Goal: Communication & Community: Answer question/provide support

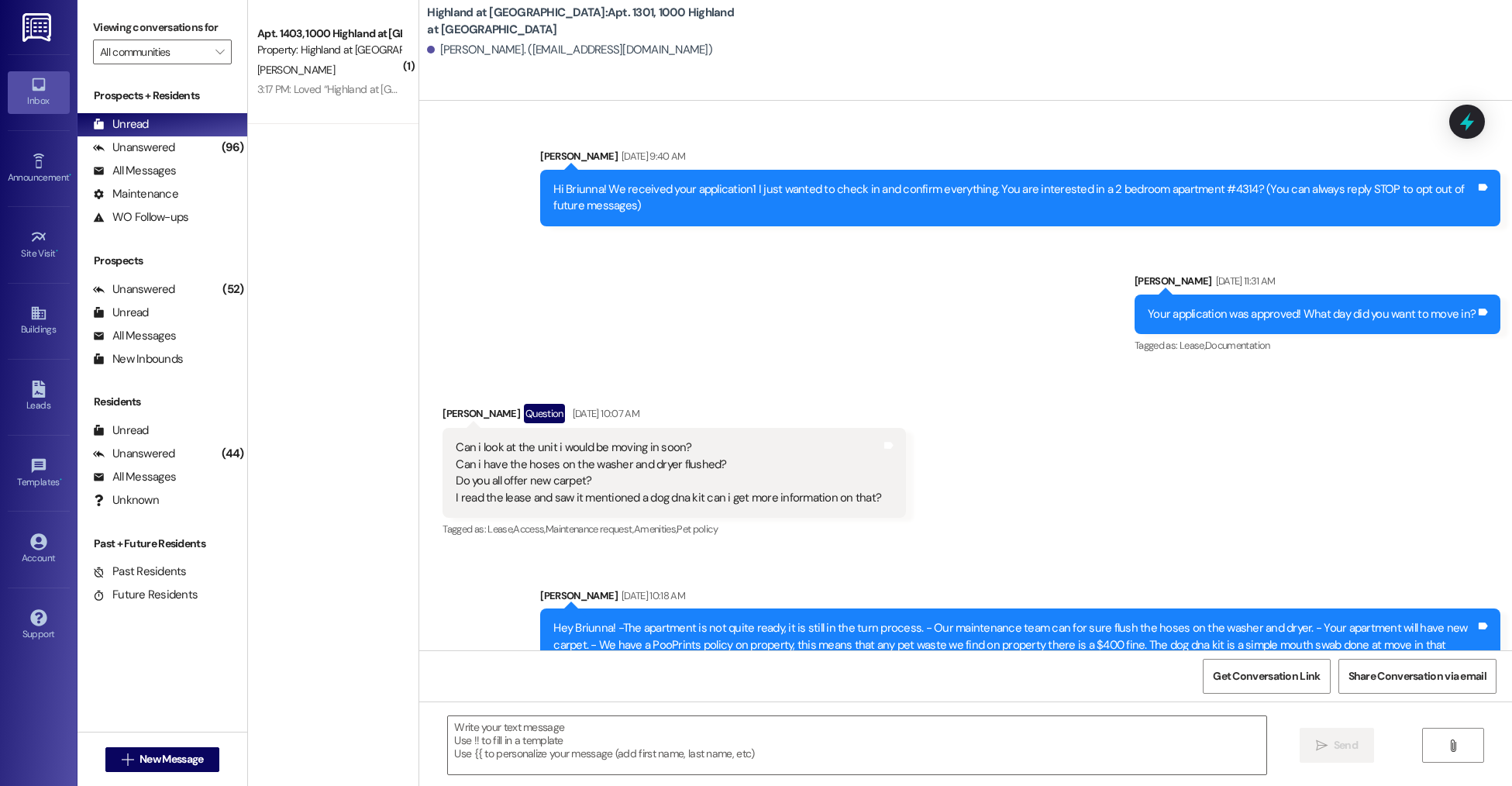
scroll to position [12468, 0]
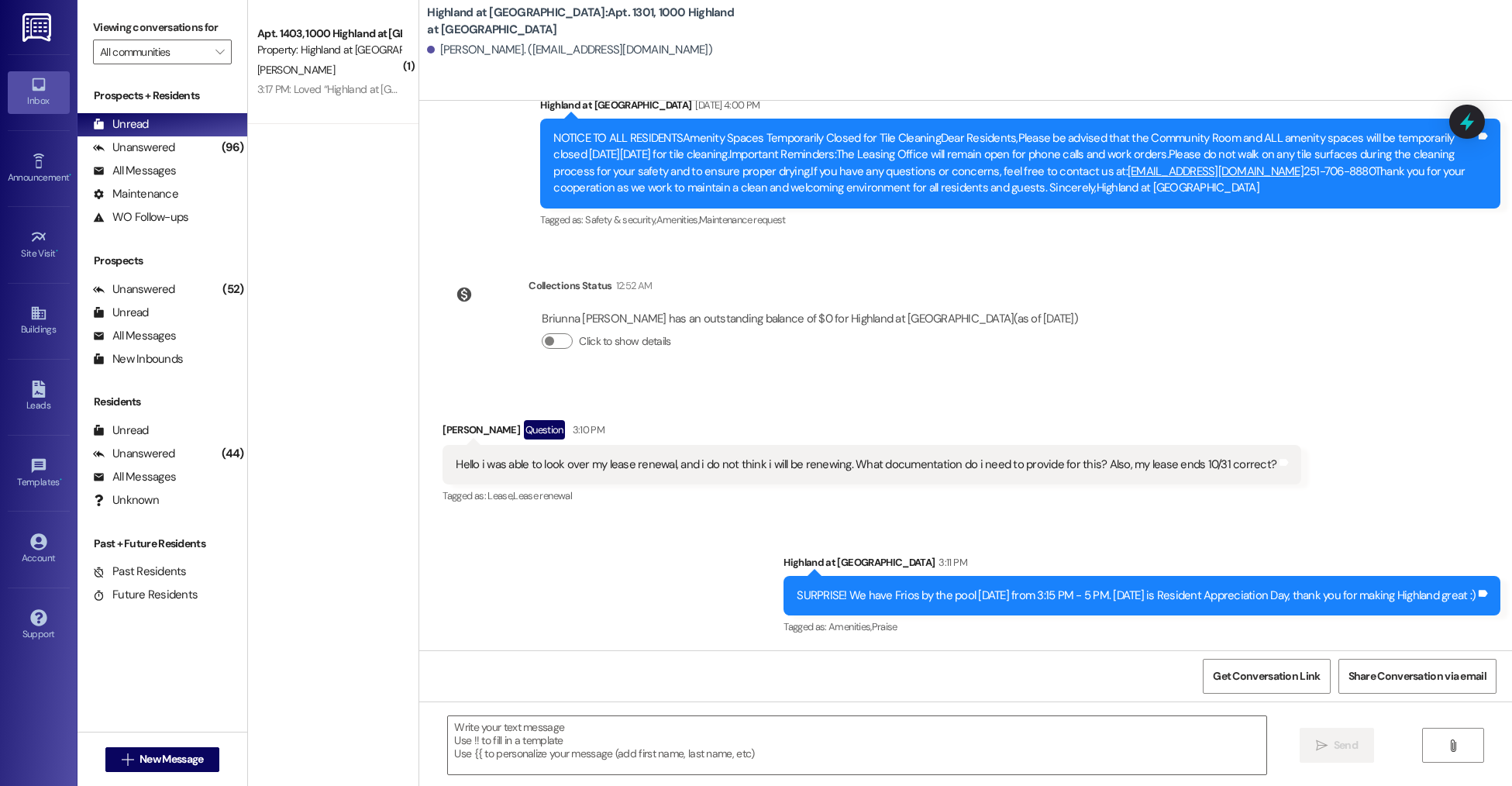
click at [54, 374] on div "Leads Go to Leads" at bounding box center [38, 396] width 62 height 76
click at [25, 400] on div "Leads" at bounding box center [38, 406] width 78 height 16
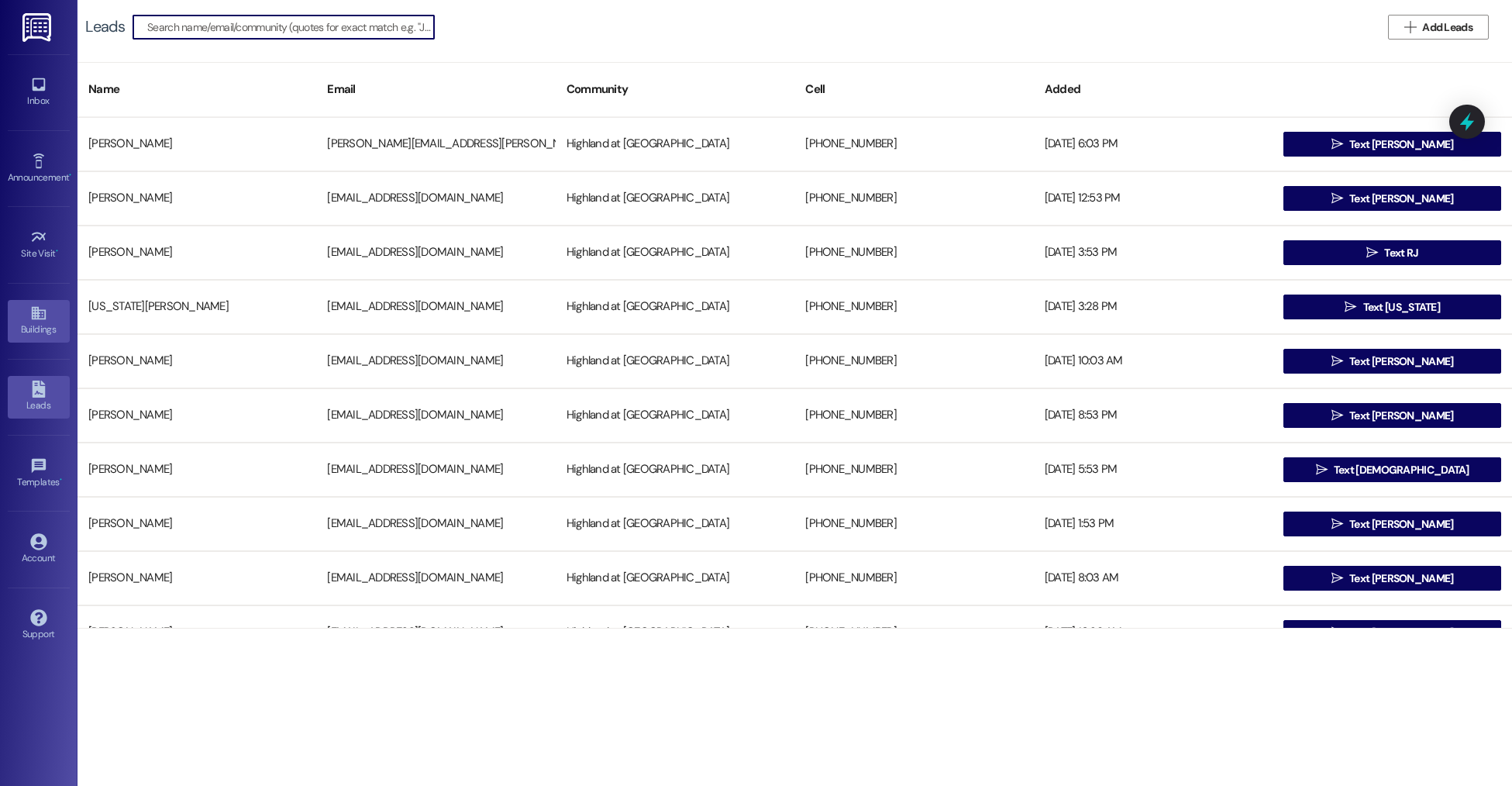
click at [47, 331] on div "Buildings" at bounding box center [38, 330] width 78 height 16
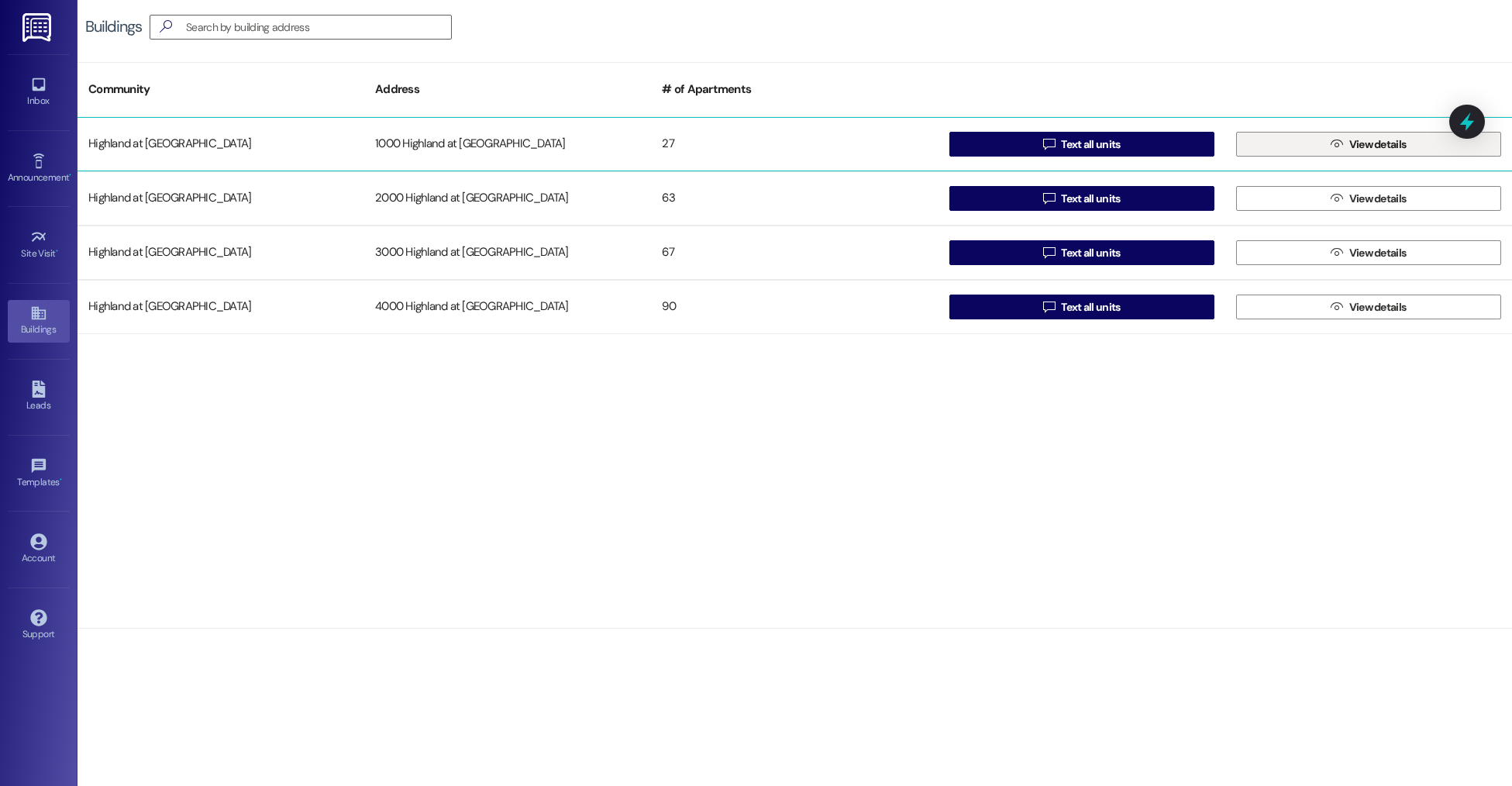
click at [1265, 143] on button " View details" at bounding box center [1369, 144] width 265 height 24
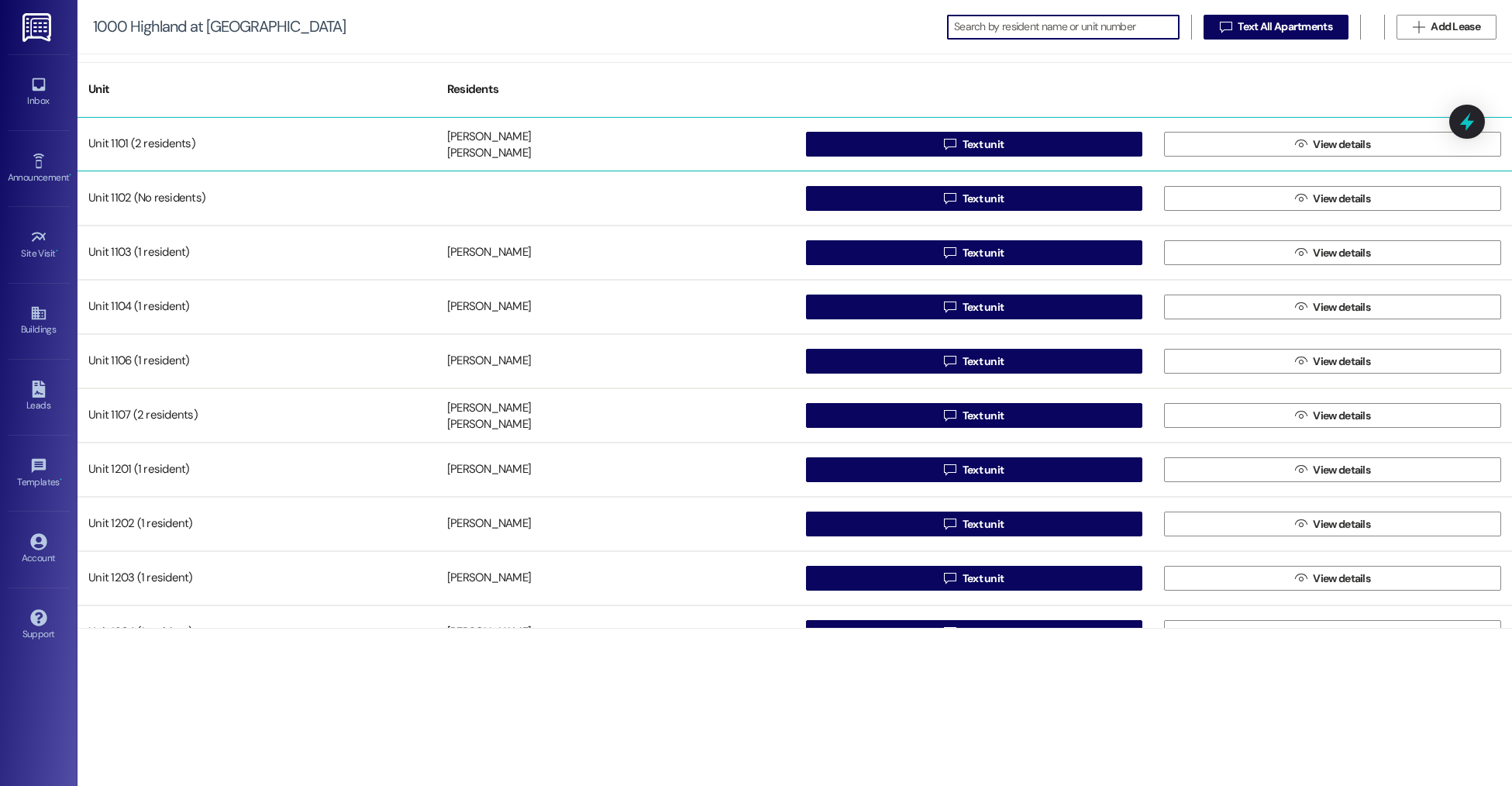
scroll to position [14, 0]
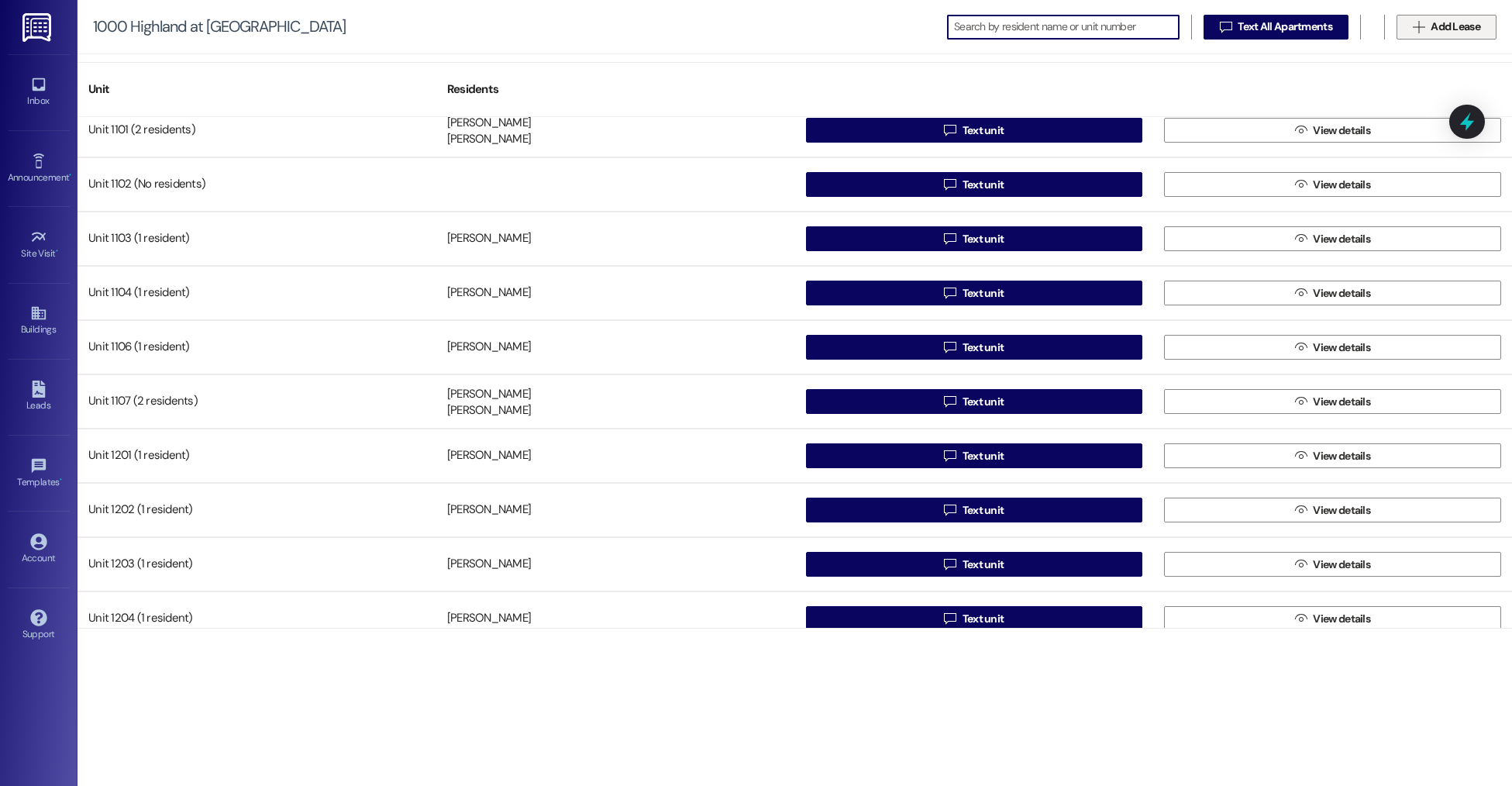
click at [1449, 26] on span "Add Lease" at bounding box center [1455, 26] width 50 height 17
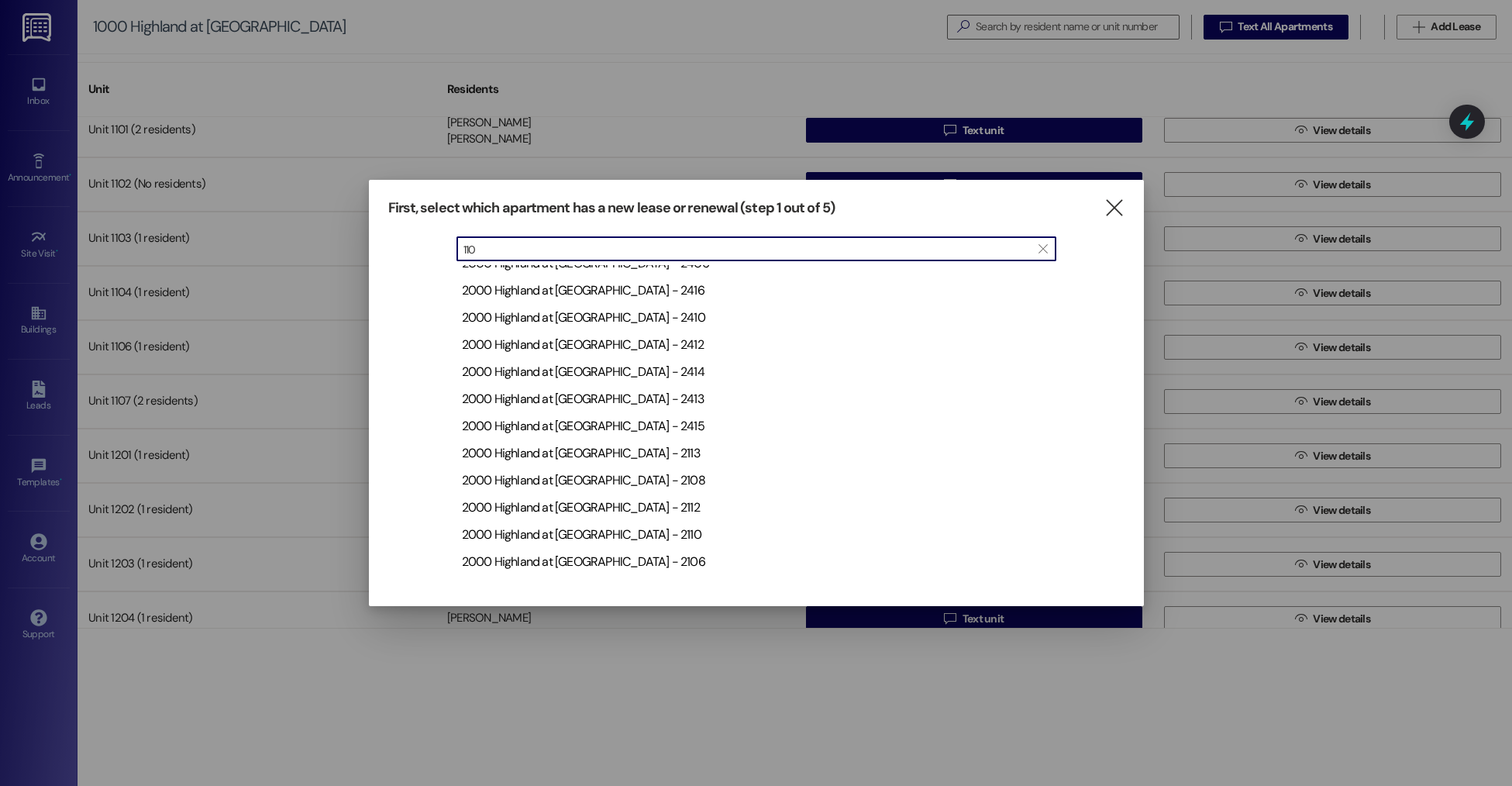
scroll to position [0, 0]
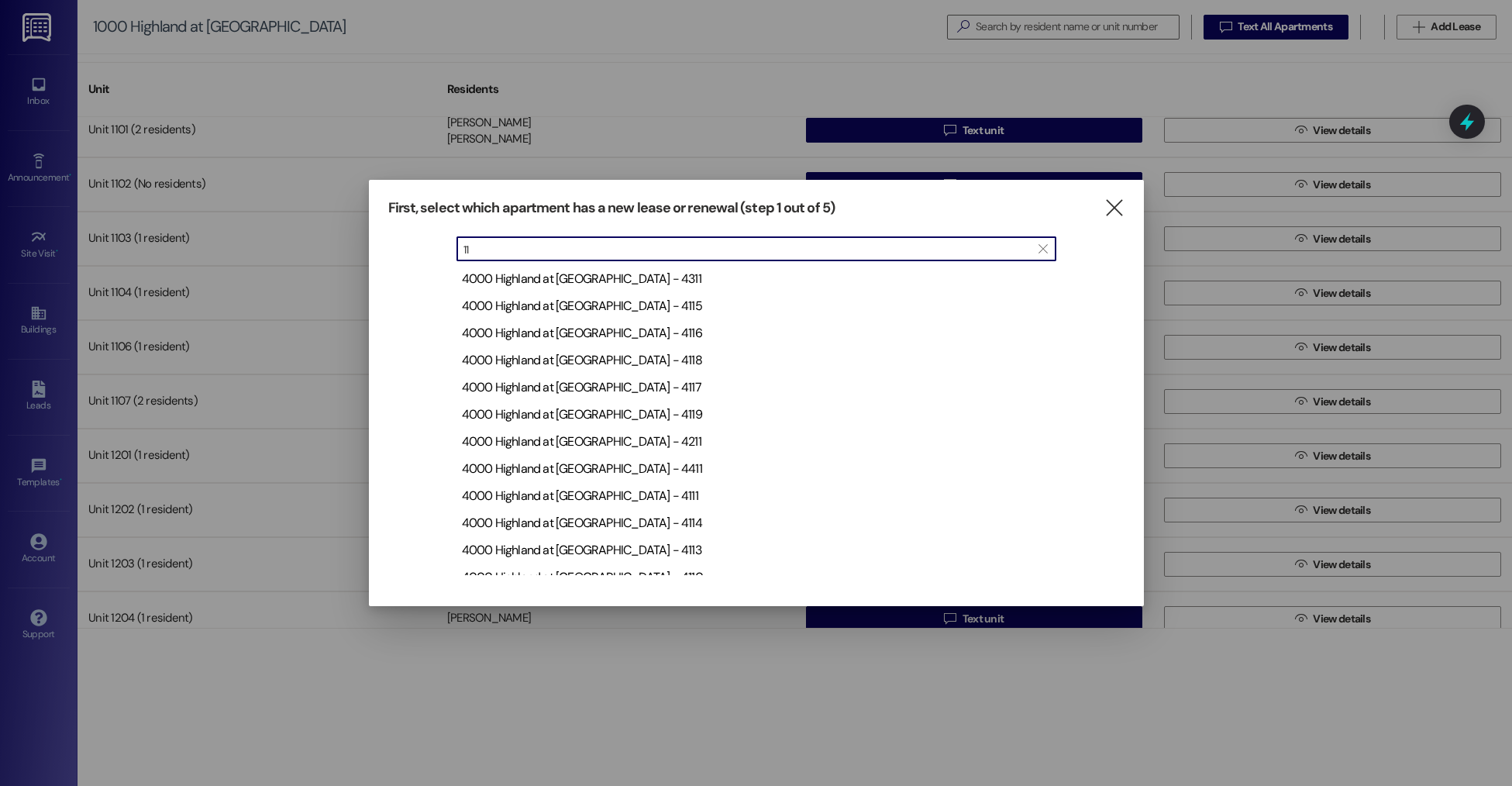
type input "1"
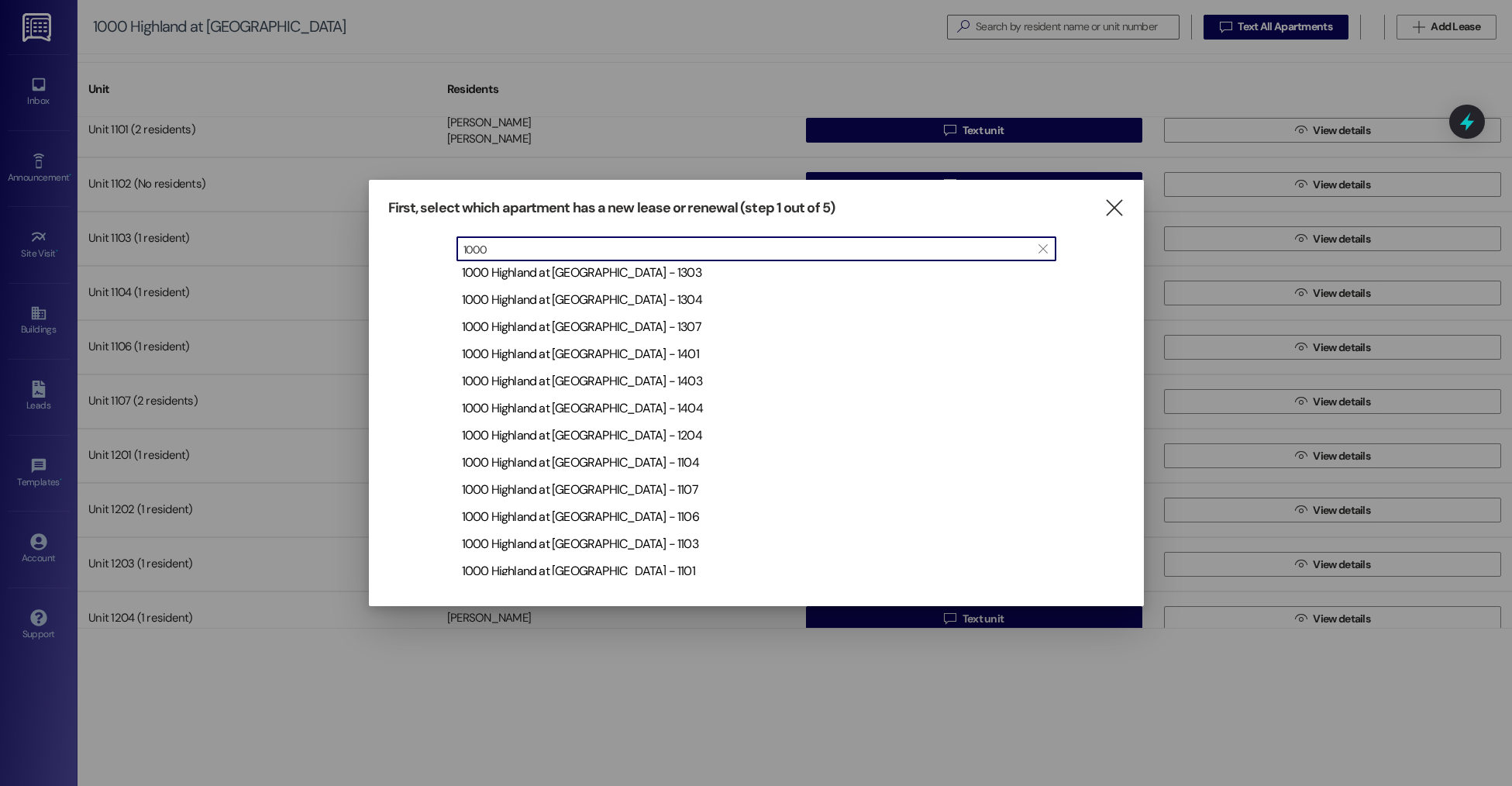
scroll to position [422, 0]
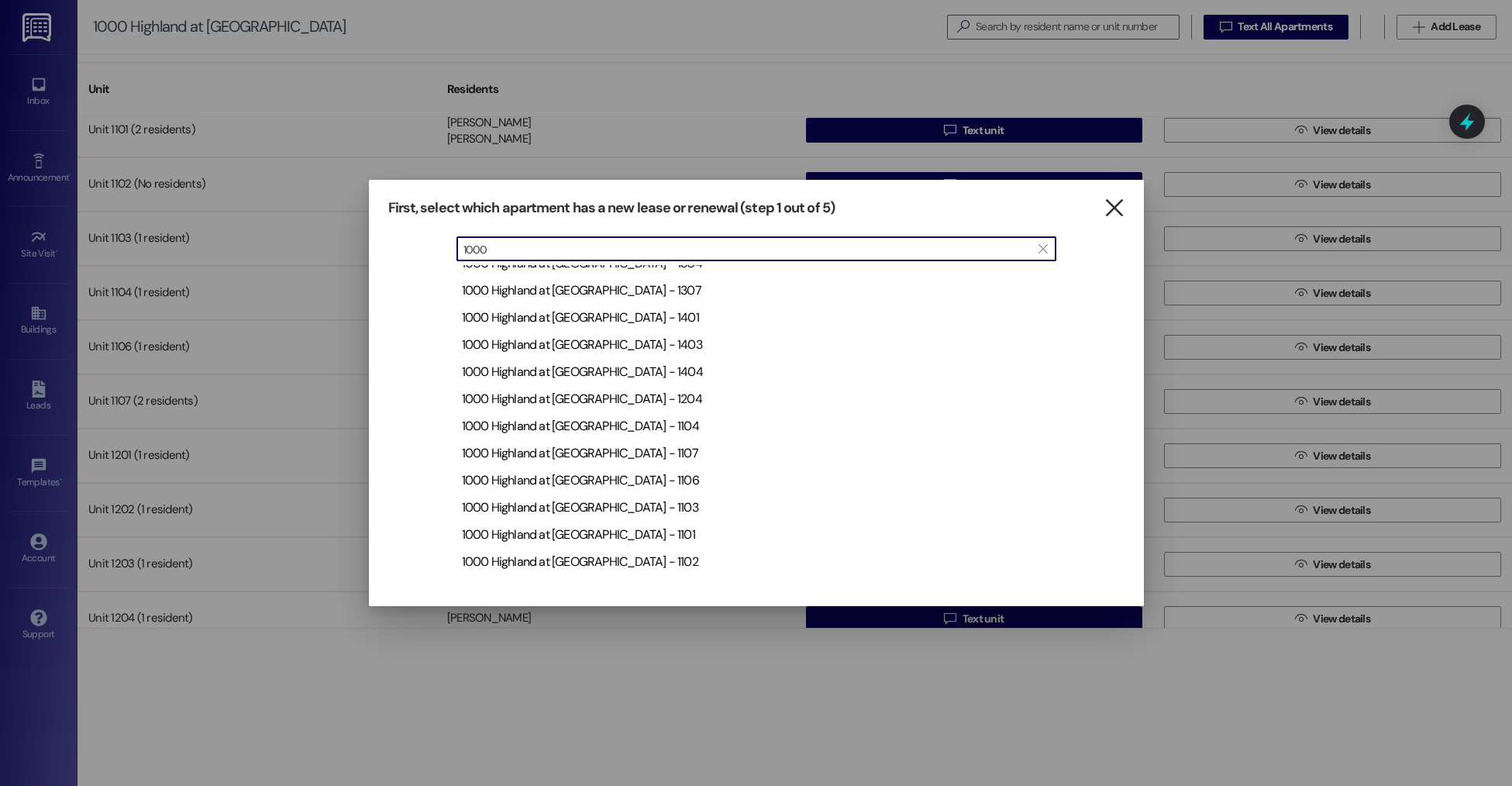
type input "1000"
click at [1119, 210] on icon "" at bounding box center [1114, 208] width 21 height 17
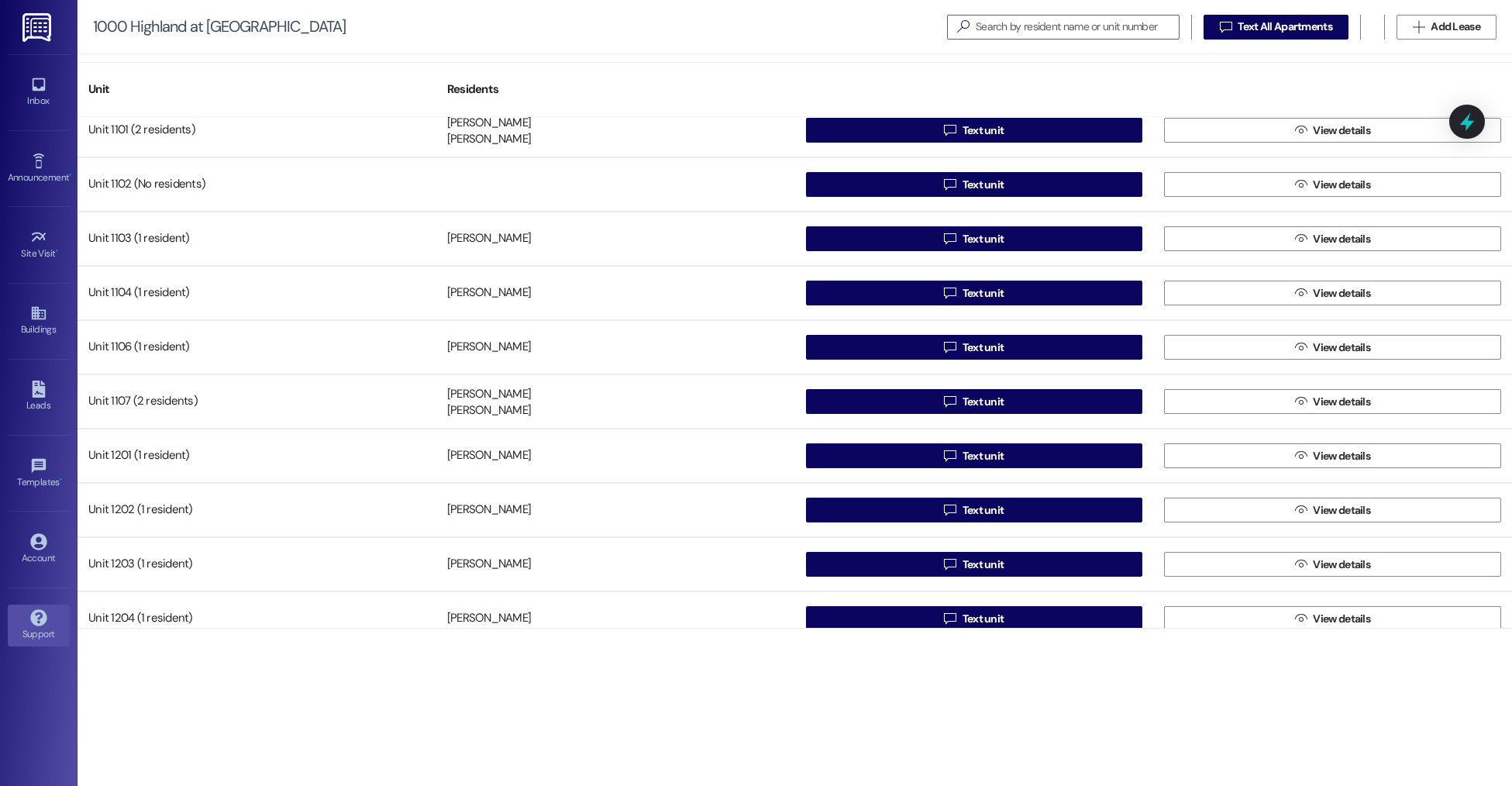
click at [54, 632] on div "Support" at bounding box center [38, 634] width 78 height 16
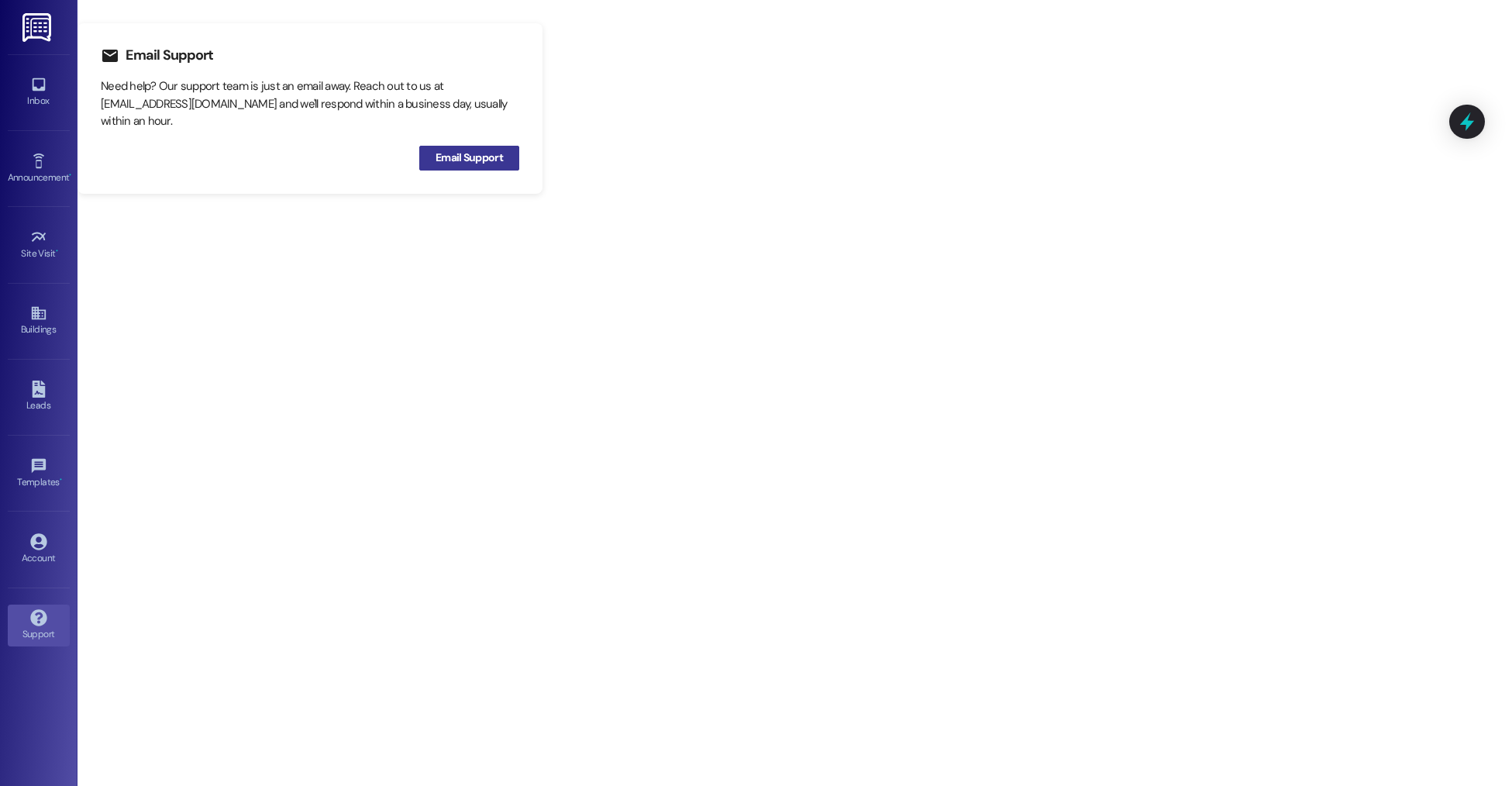
click at [497, 157] on span "Email Support" at bounding box center [469, 157] width 67 height 17
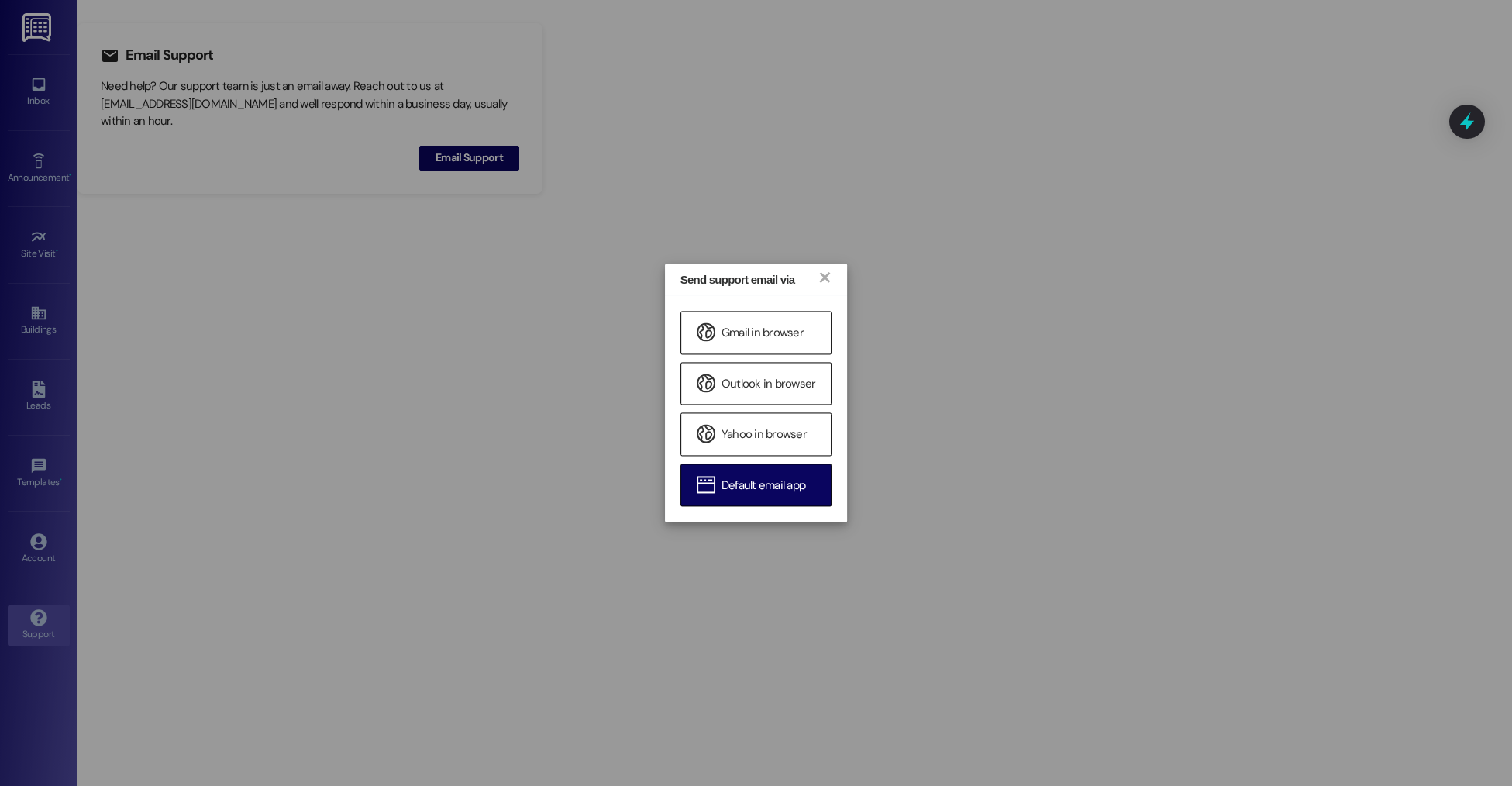
click at [788, 484] on span "Default email app" at bounding box center [763, 485] width 84 height 17
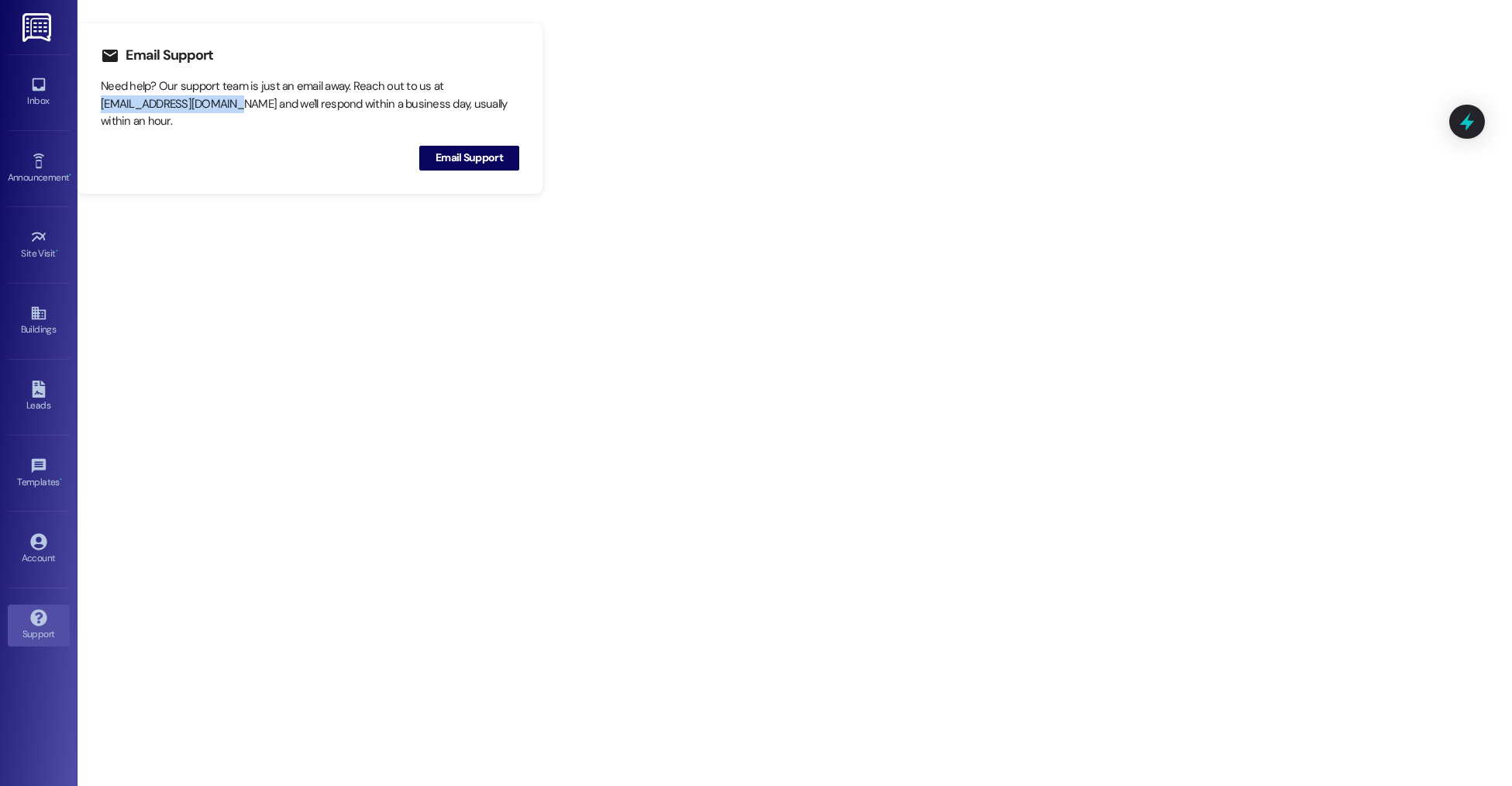
drag, startPoint x: 230, startPoint y: 103, endPoint x: 101, endPoint y: 110, distance: 129.2
click at [101, 110] on div "Need help? Our support team is just an email away. Reach out to us at [EMAIL_AD…" at bounding box center [310, 104] width 419 height 52
copy div "[EMAIL_ADDRESS][DOMAIN_NAME]"
click at [25, 105] on div "Inbox" at bounding box center [38, 101] width 78 height 16
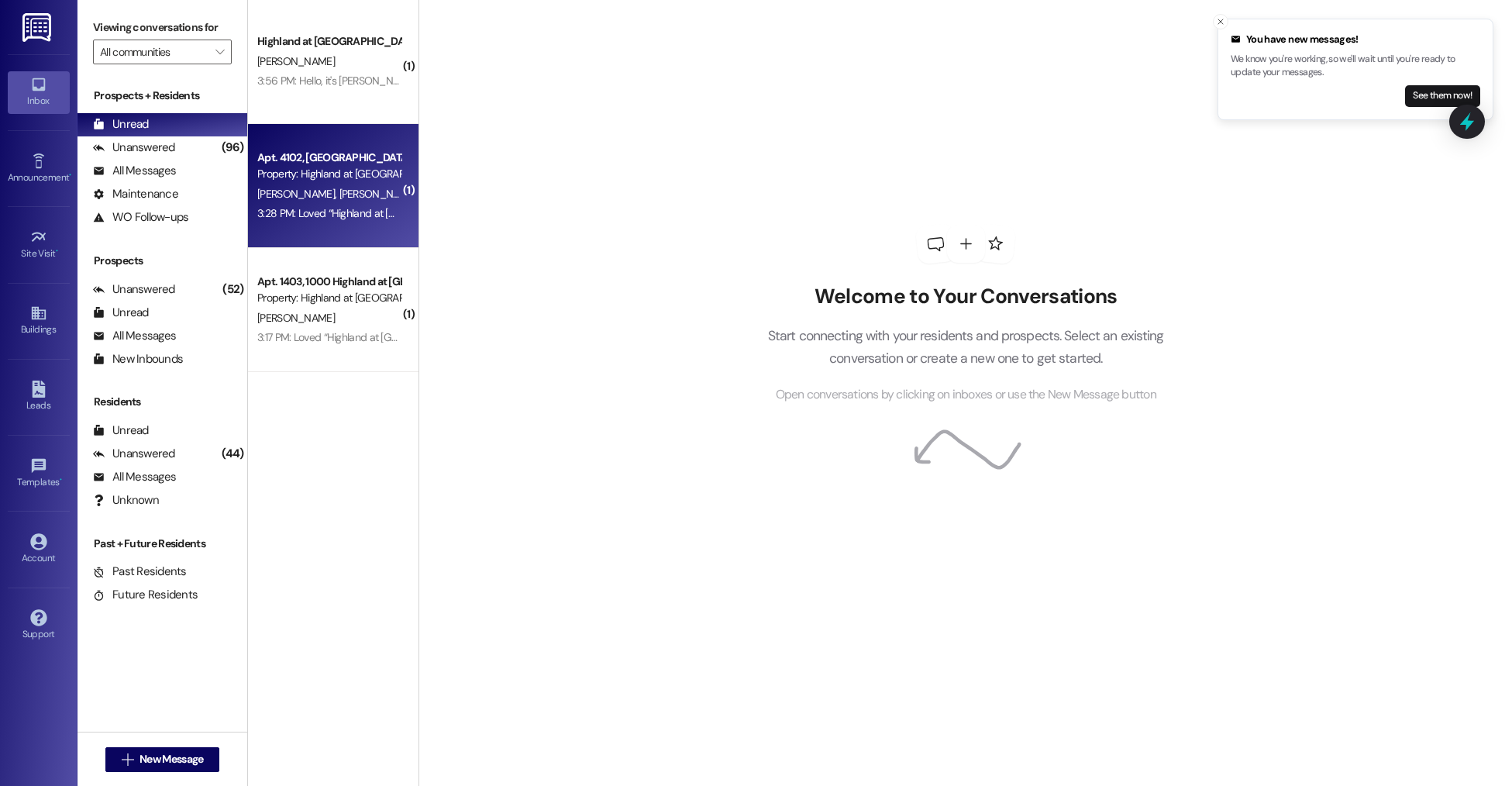
click at [308, 174] on div "Property: Highland at [GEOGRAPHIC_DATA]" at bounding box center [329, 174] width 143 height 17
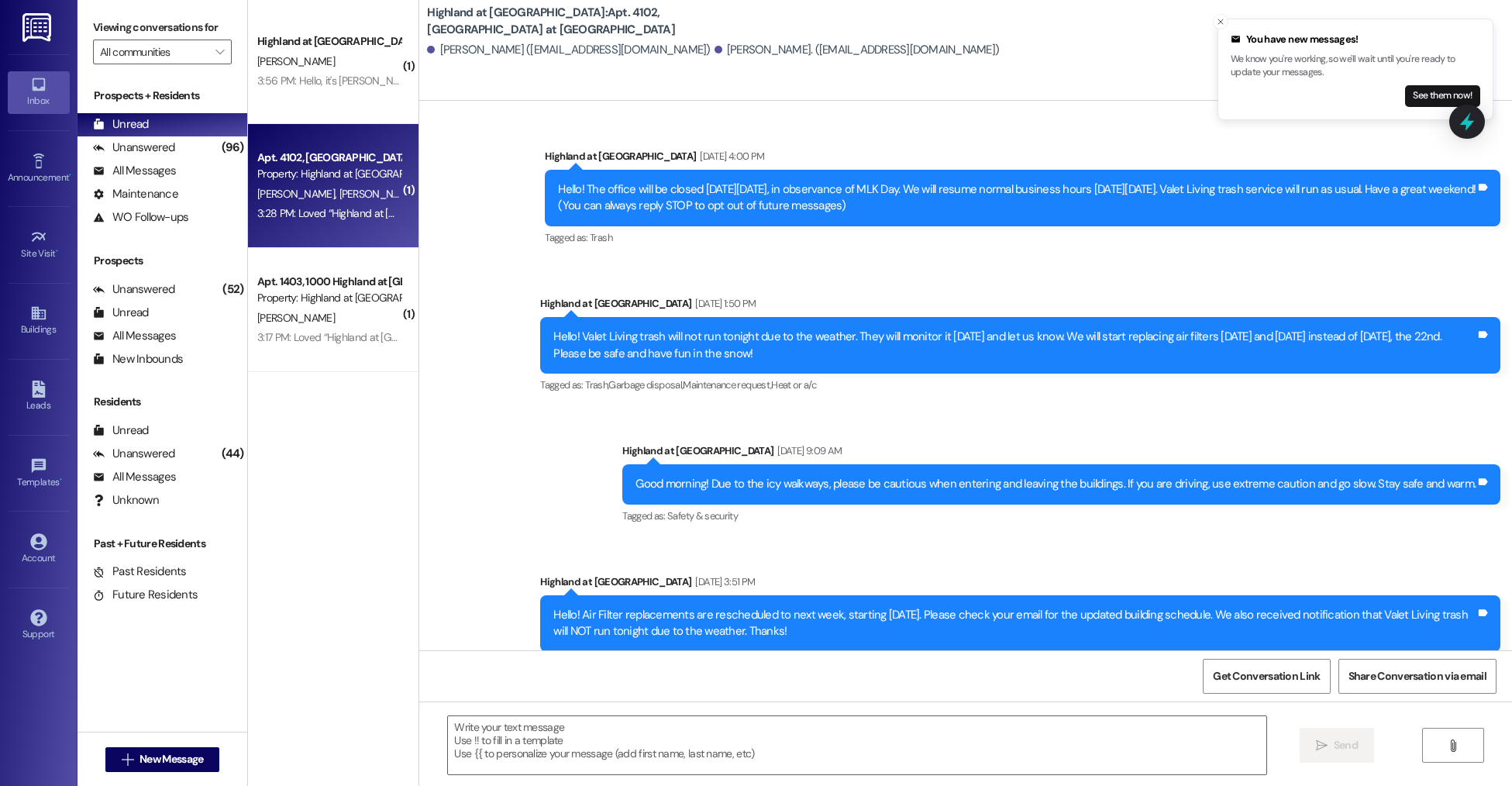
scroll to position [8318, 0]
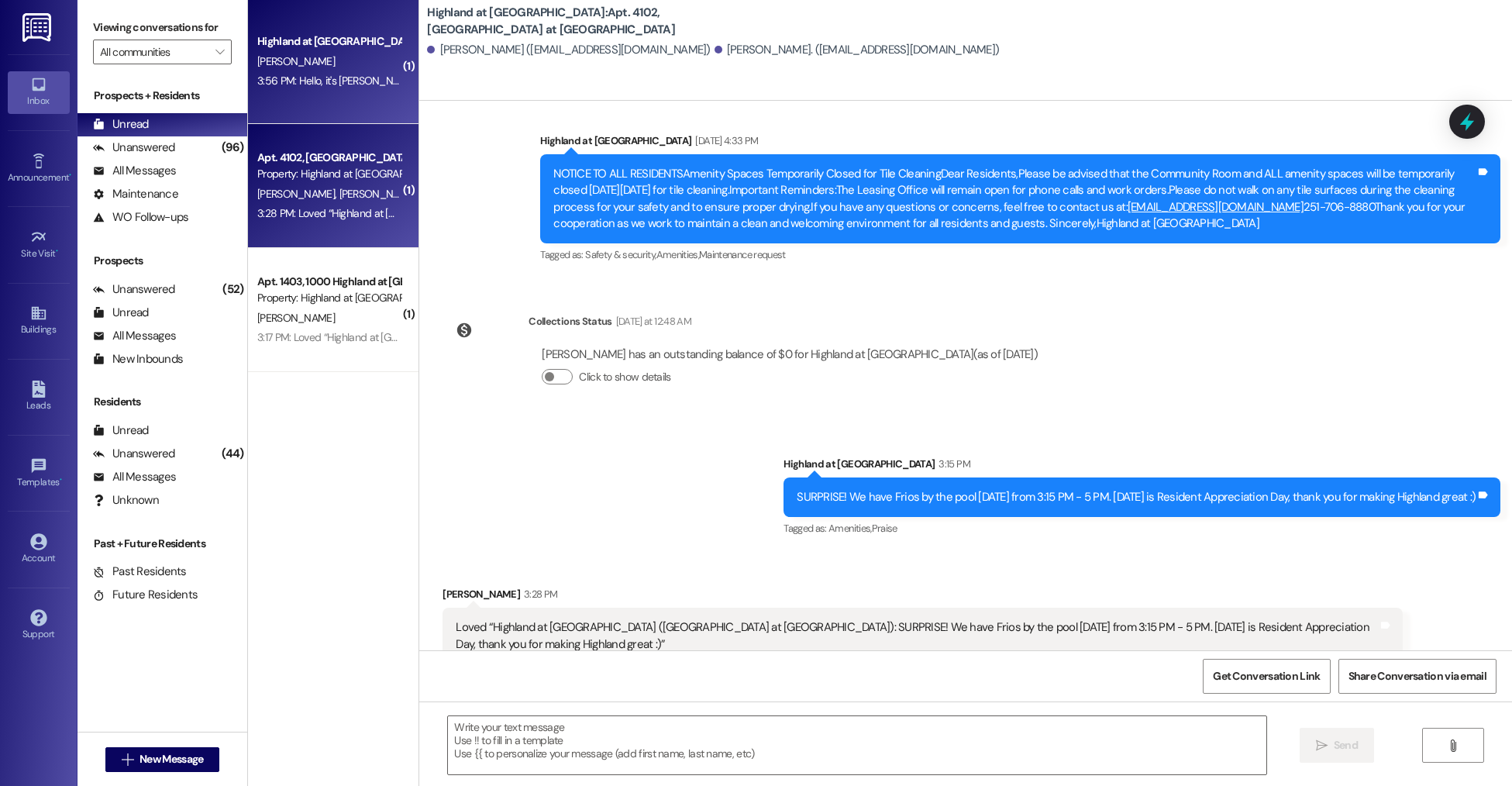
click at [347, 99] on div "Highland at [GEOGRAPHIC_DATA] [PERSON_NAME] 3:56 PM: Hello, it's [PERSON_NAME].…" at bounding box center [333, 62] width 171 height 124
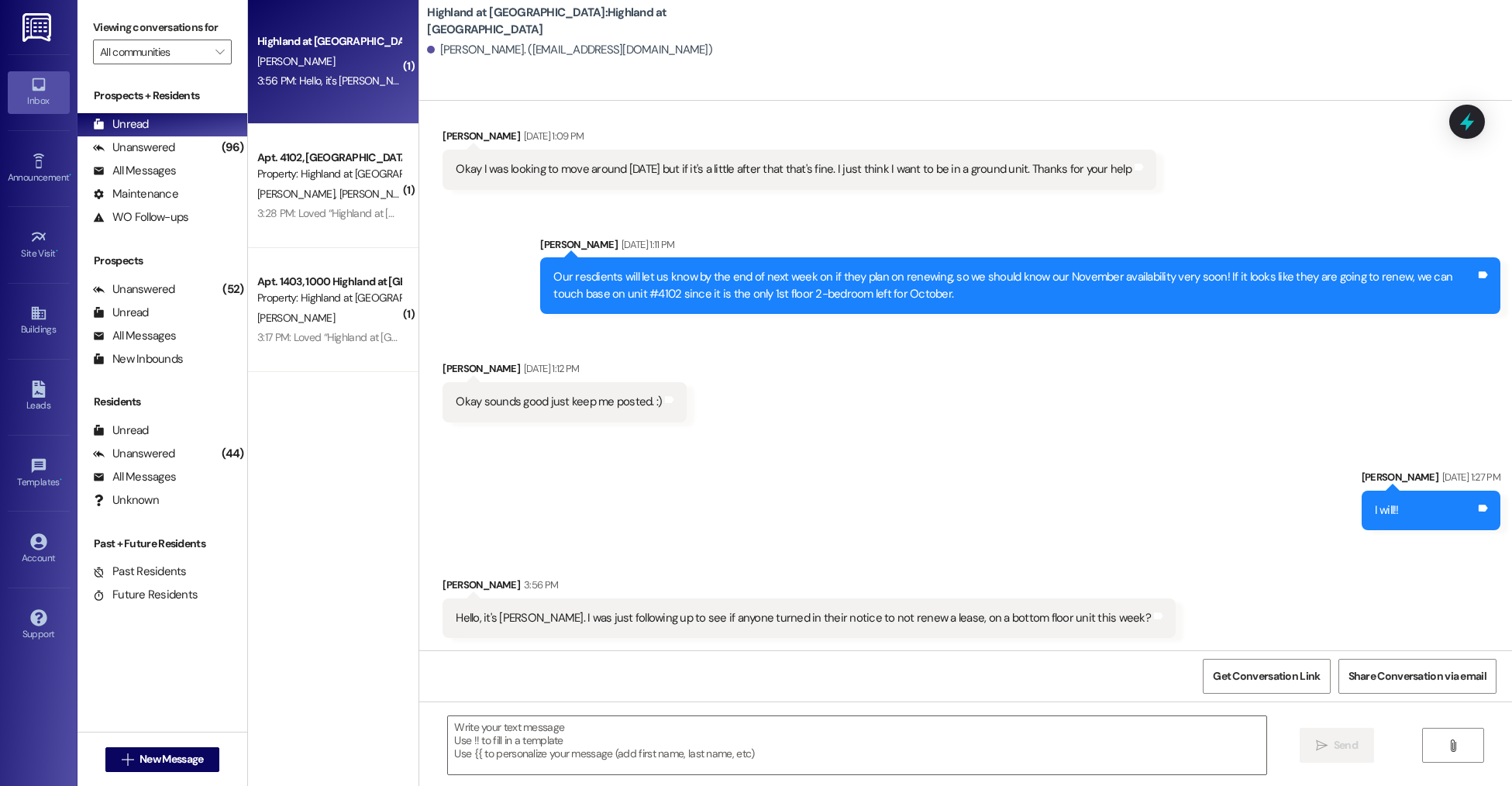
scroll to position [7224, 0]
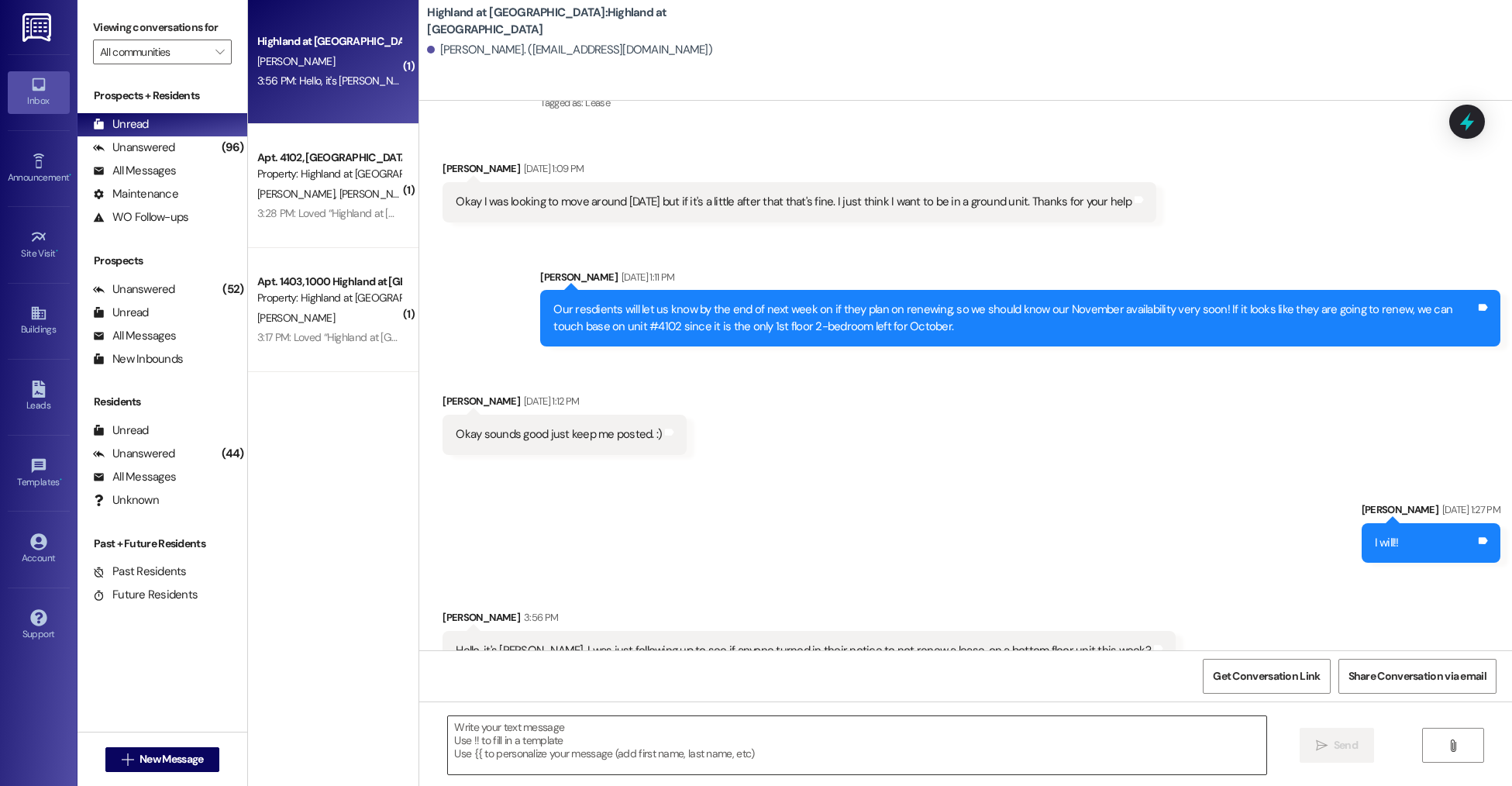
click at [580, 748] on textarea at bounding box center [856, 745] width 818 height 58
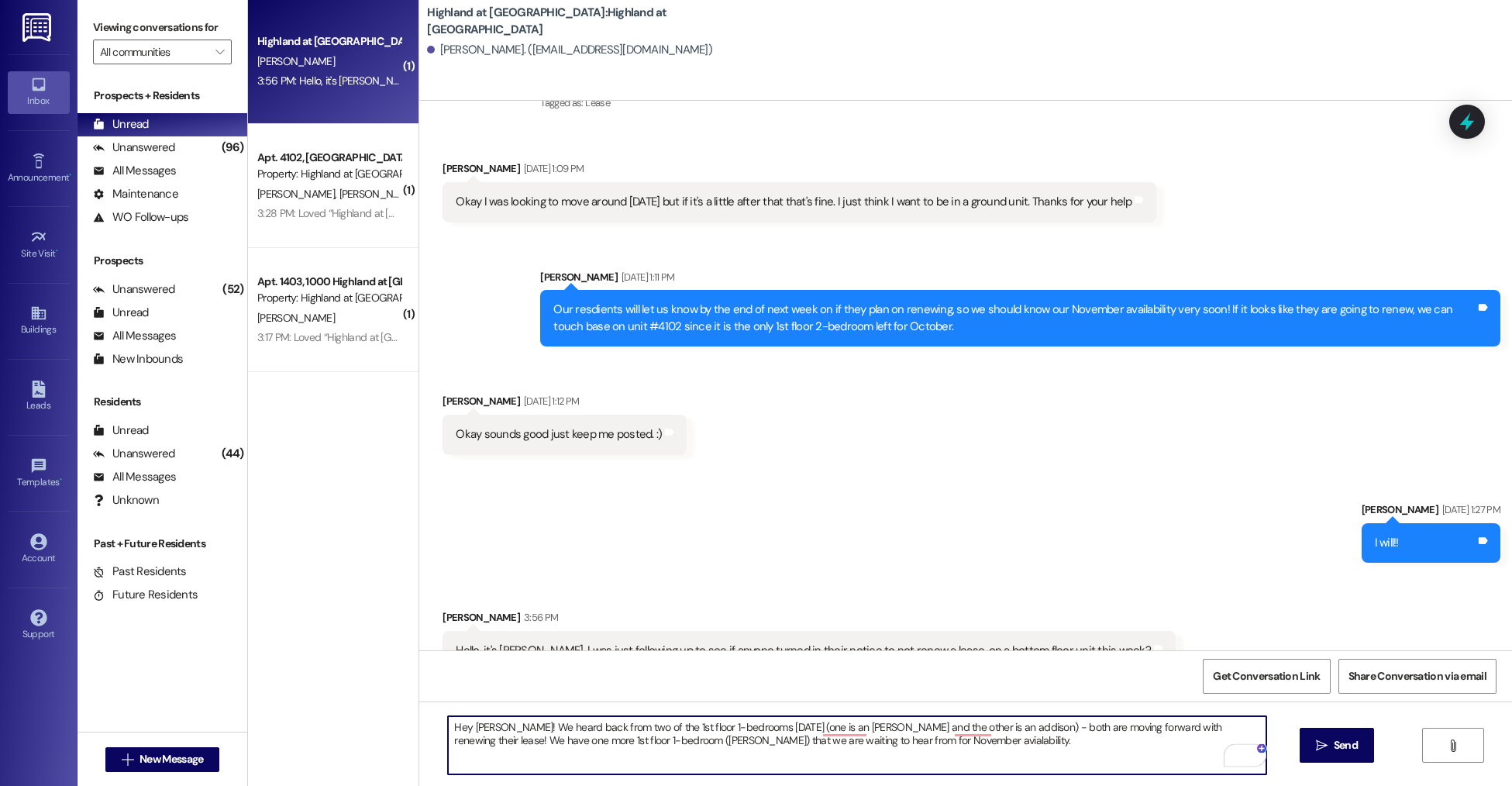
click at [812, 762] on textarea "Hey [PERSON_NAME]! We heard back from two of the 1st floor 1-bedrooms [DATE] (o…" at bounding box center [856, 745] width 818 height 58
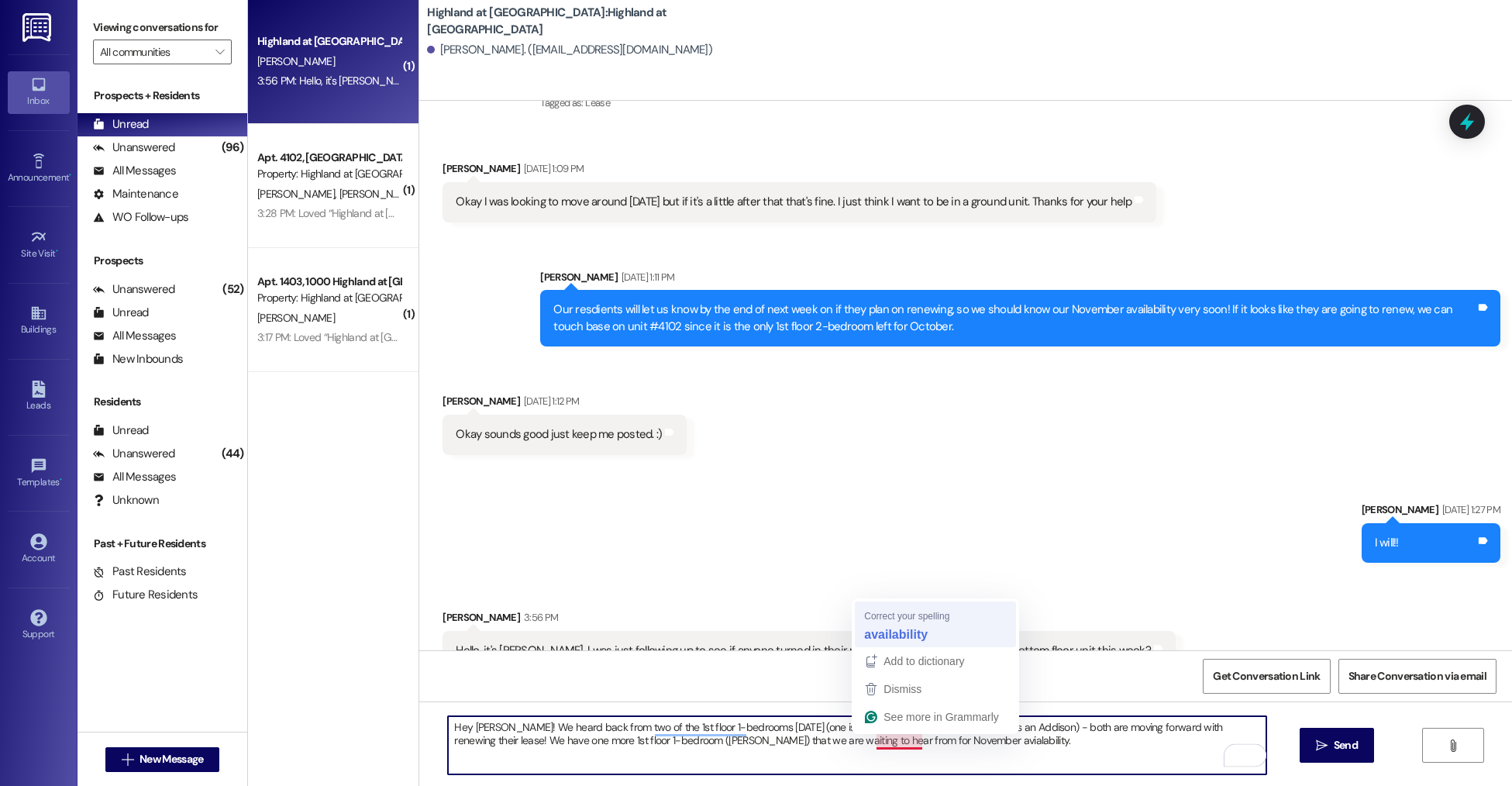
type textarea "Hey [PERSON_NAME]! We heard back from two of the 1st floor 1-bedrooms [DATE] (o…"
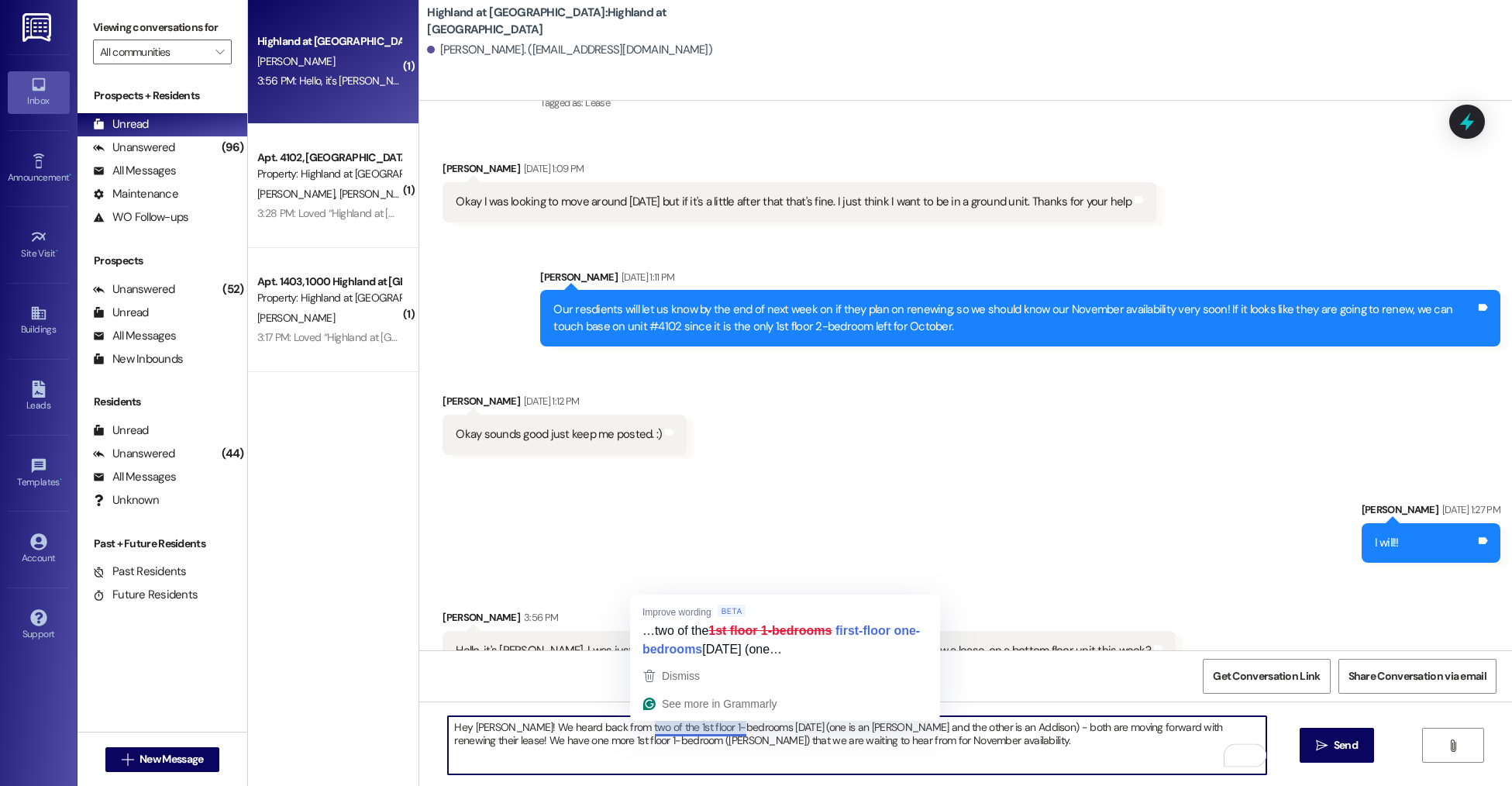
click at [999, 743] on textarea "Hey [PERSON_NAME]! We heard back from two of the 1st floor 1-bedrooms [DATE] (o…" at bounding box center [856, 745] width 818 height 58
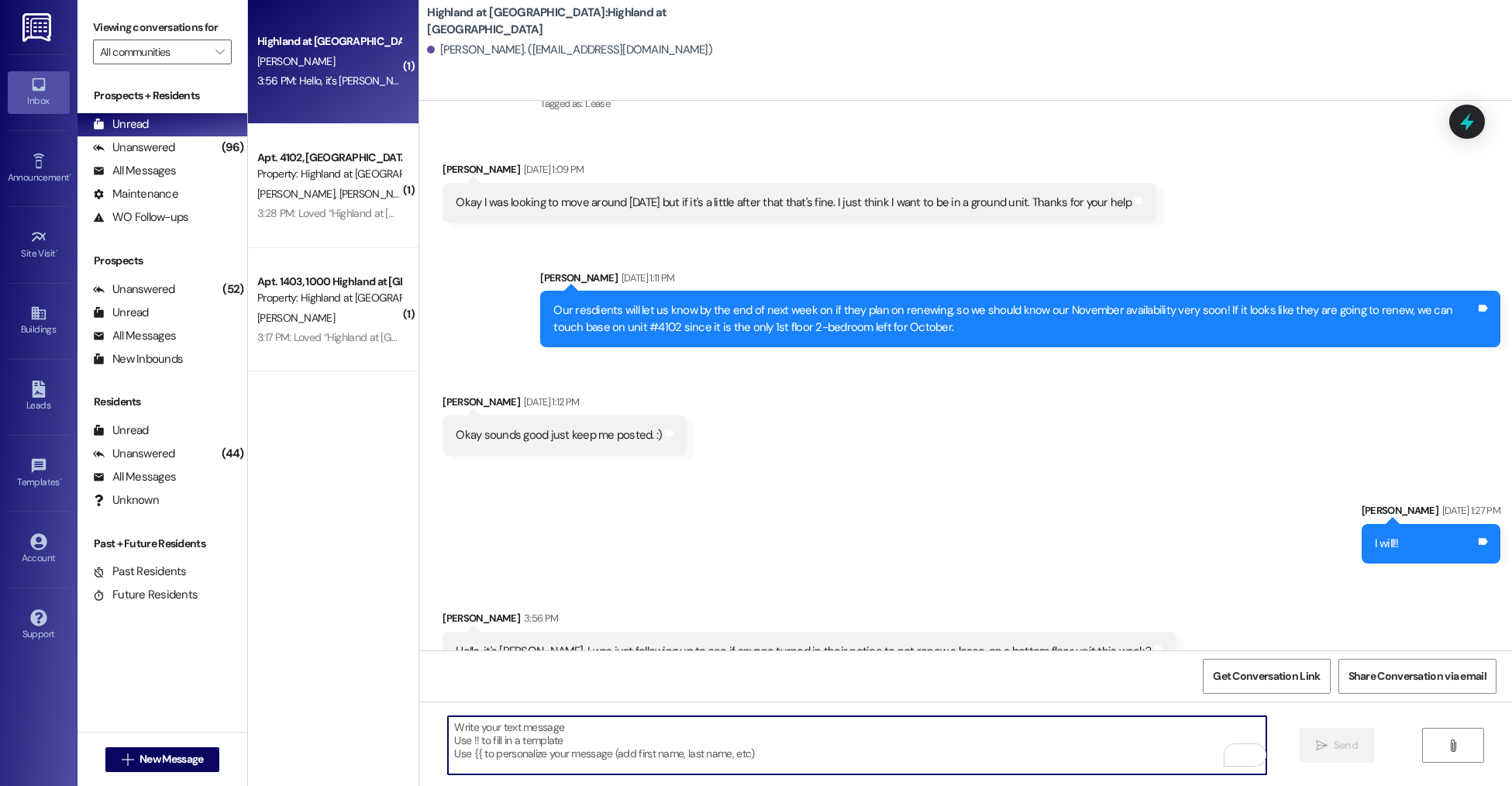
scroll to position [7348, 0]
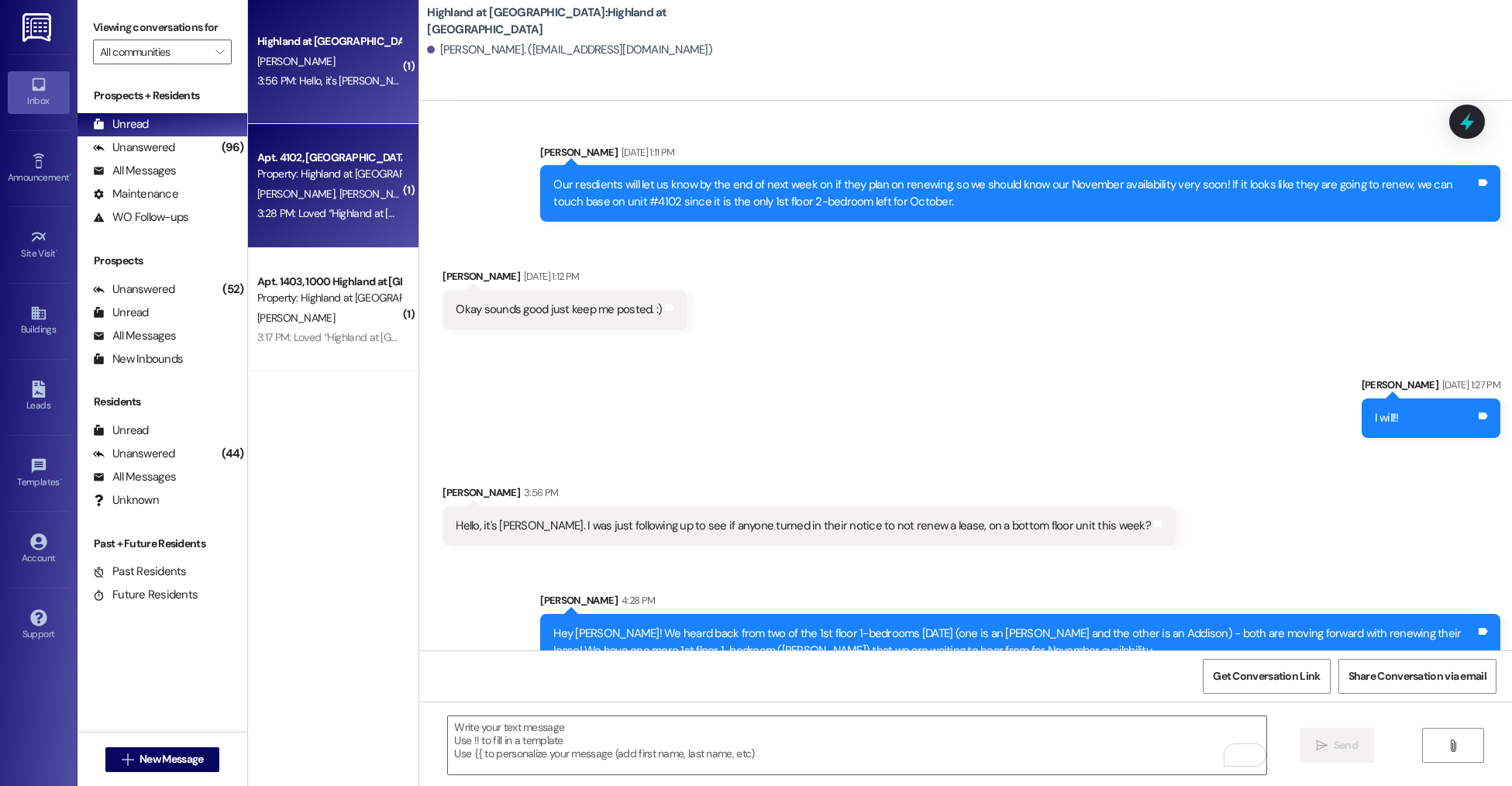
click at [352, 184] on div "[PERSON_NAME] [PERSON_NAME]" at bounding box center [329, 194] width 147 height 19
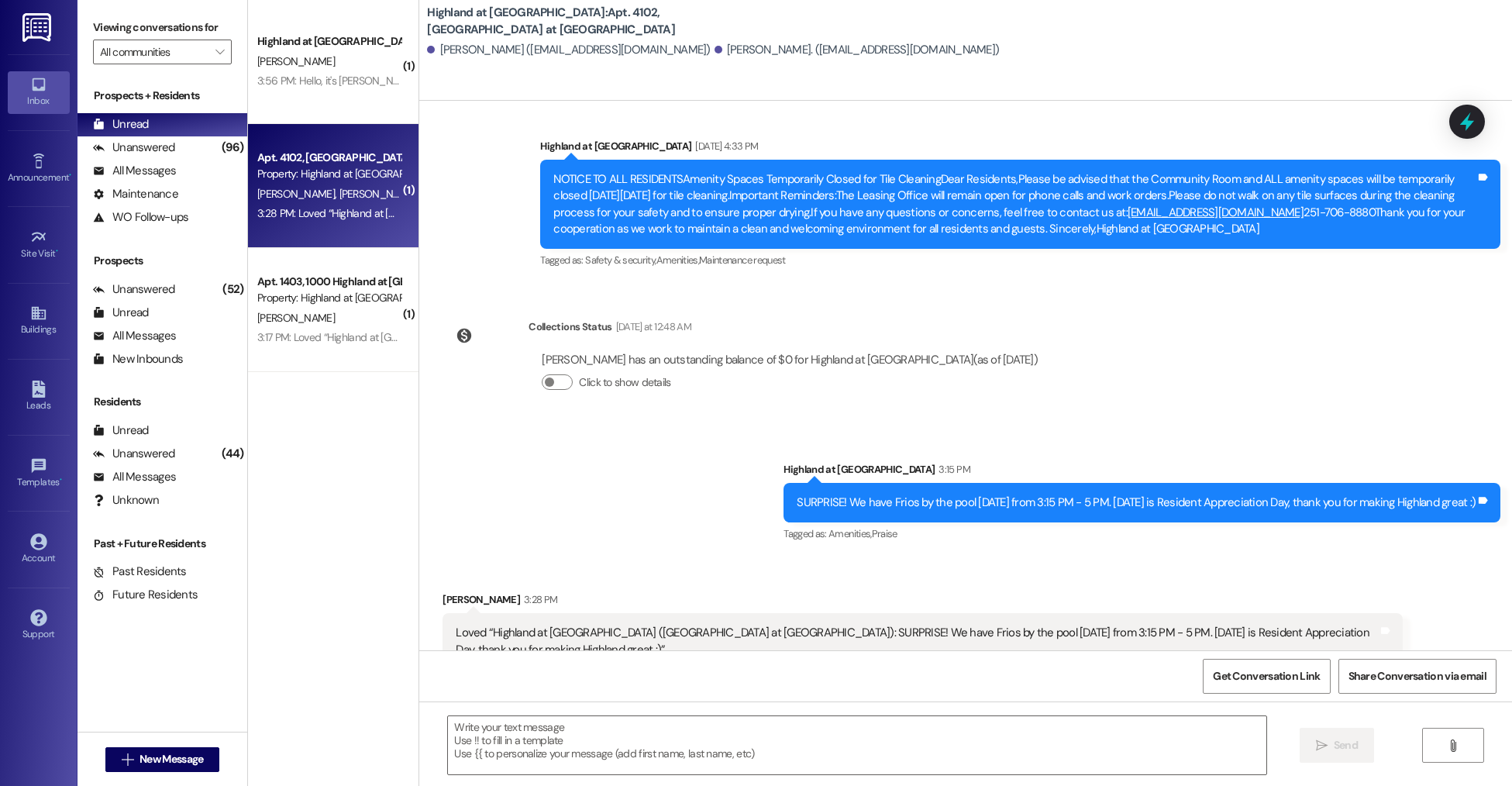
scroll to position [8318, 0]
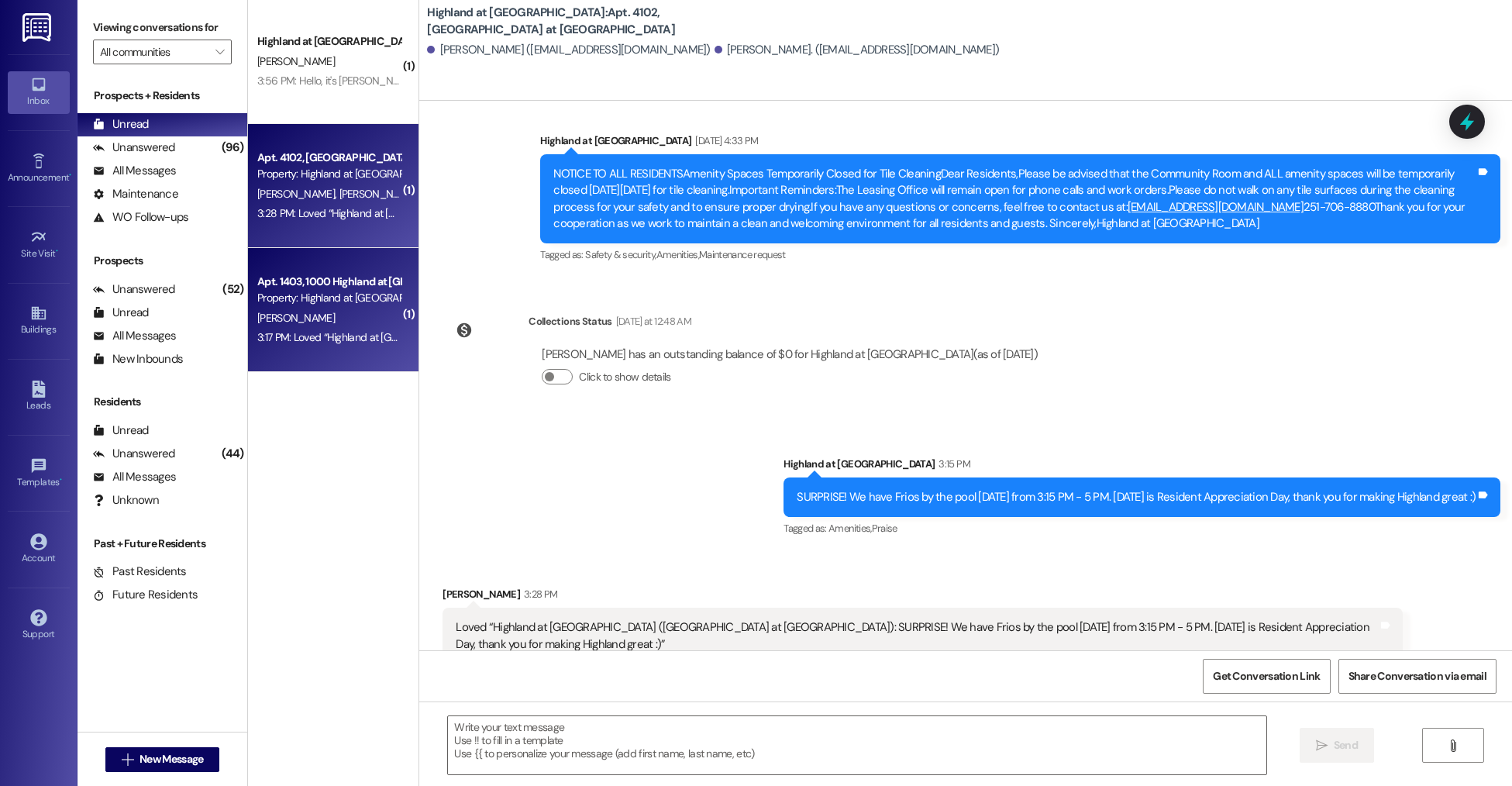
click at [292, 341] on div "3:17 PM: Loved “Highland at [GEOGRAPHIC_DATA] (Highland at [GEOGRAPHIC_DATA]): …" at bounding box center [766, 337] width 1019 height 14
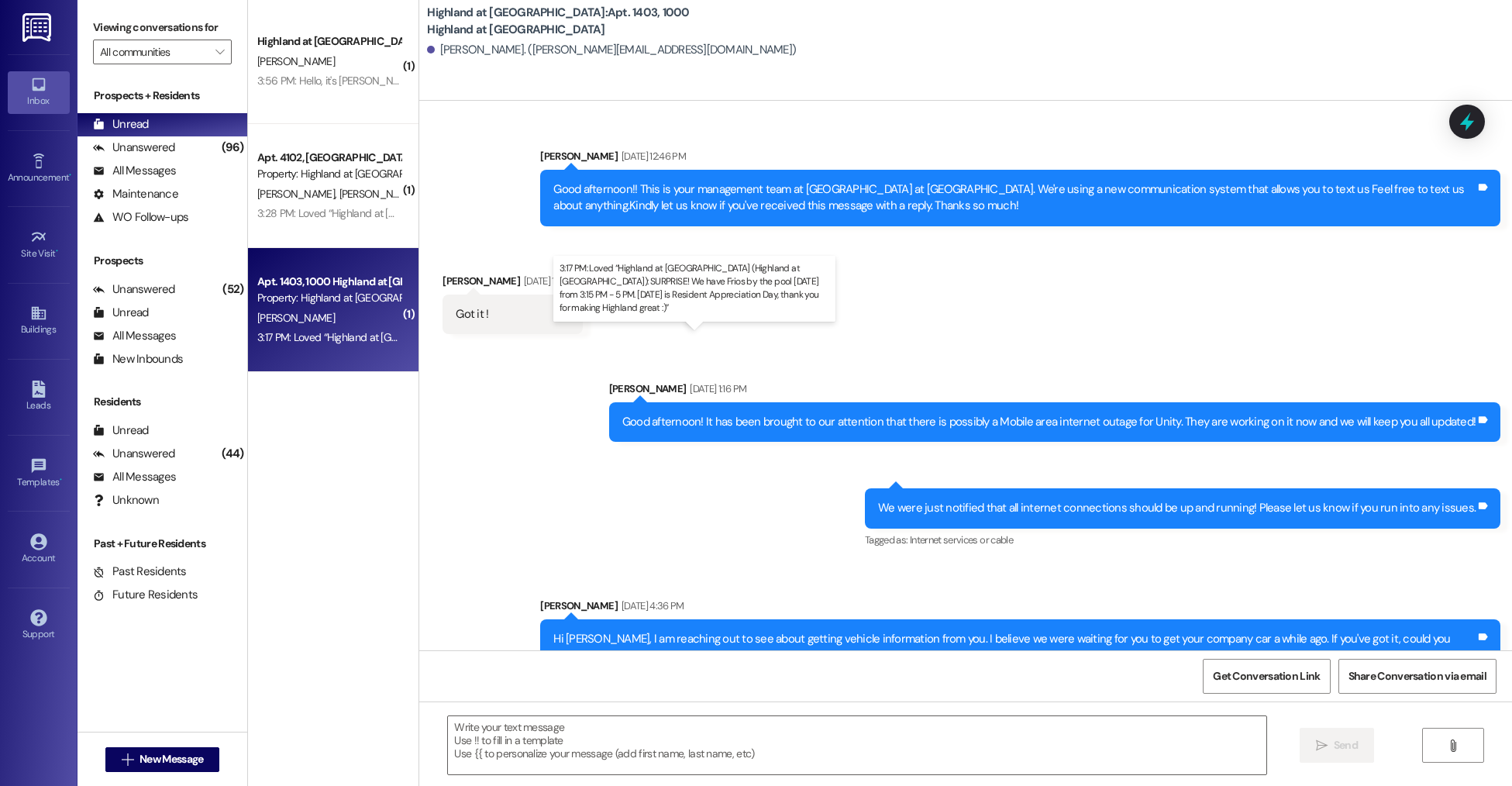
scroll to position [71677, 0]
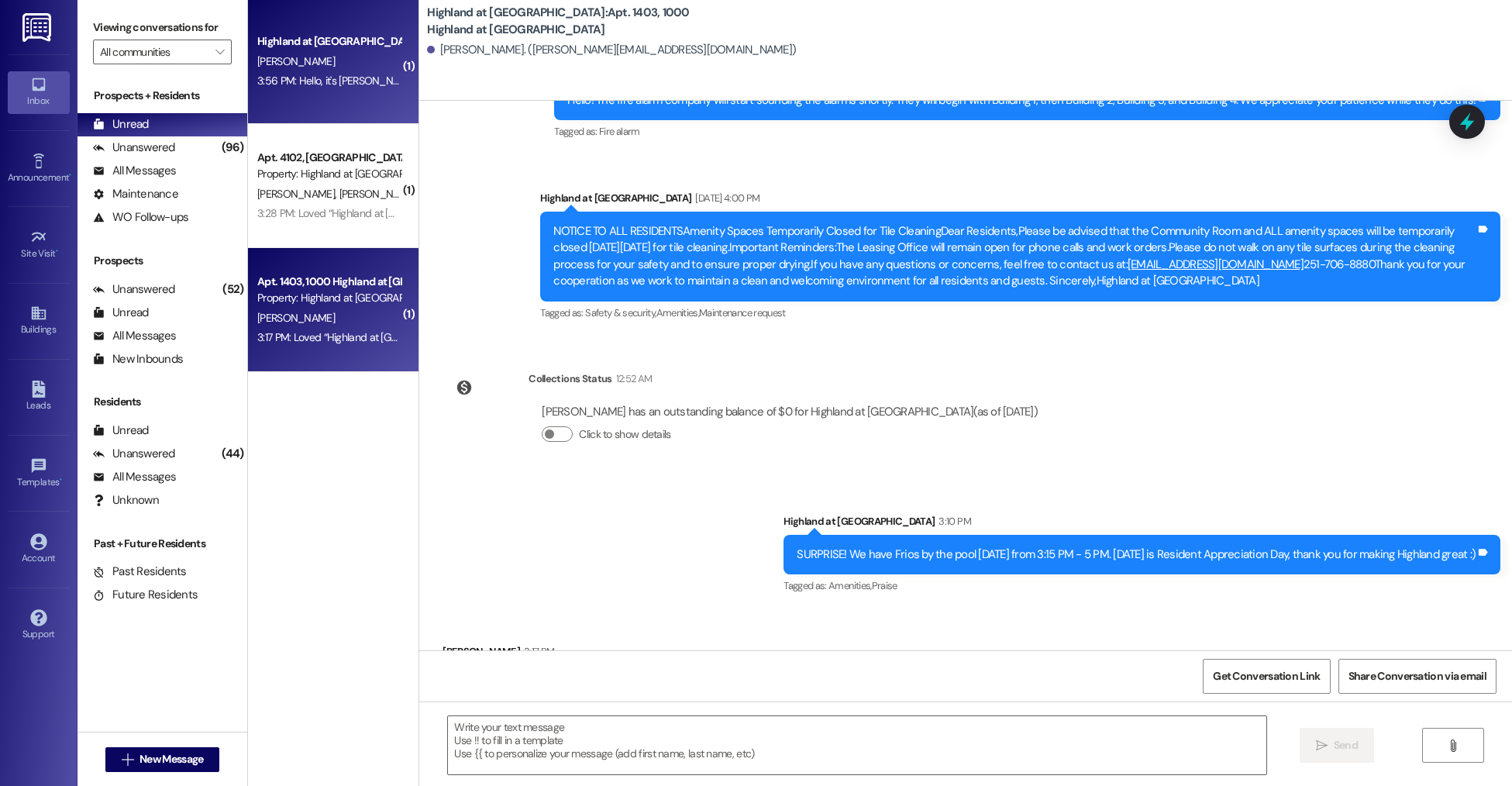
click at [366, 78] on div "3:56 PM: Hello, it's [PERSON_NAME]. I was just following up to see if anyone tu…" at bounding box center [595, 80] width 675 height 14
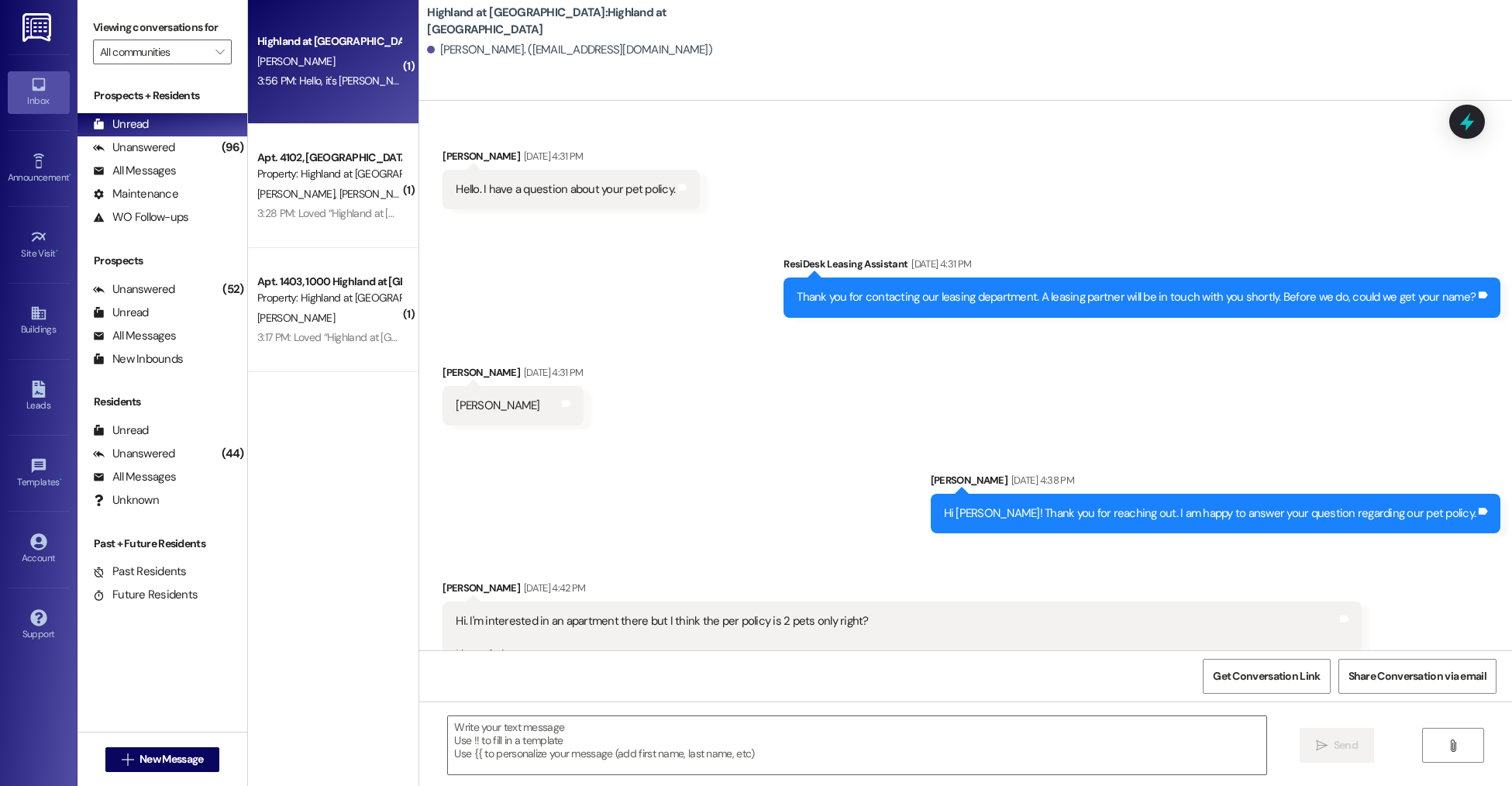
scroll to position [7370, 0]
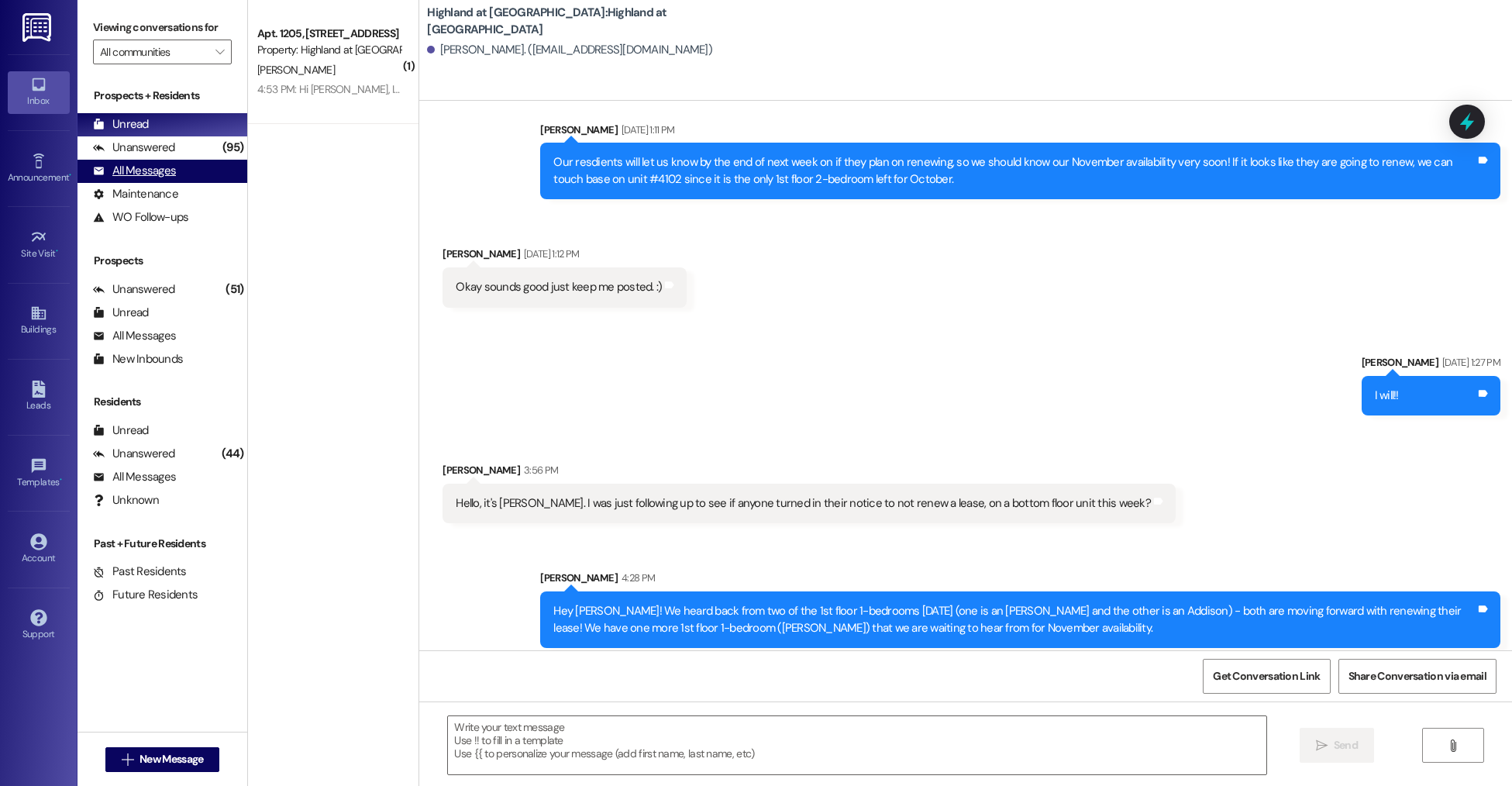
click at [171, 170] on div "All Messages" at bounding box center [134, 170] width 83 height 17
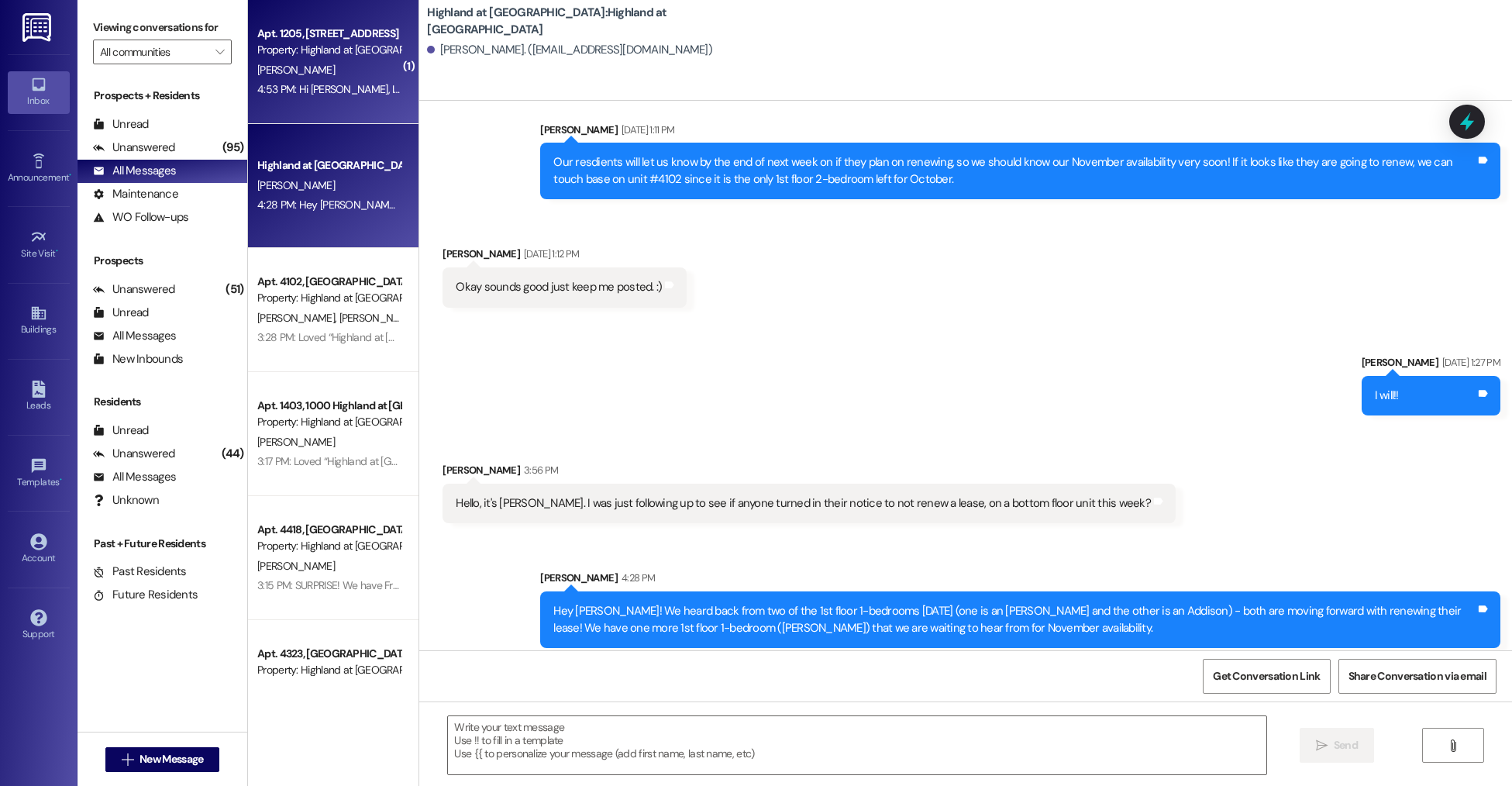
click at [317, 94] on div "4:53 PM: Hi [PERSON_NAME], I think [PERSON_NAME] may be able to do this as long…" at bounding box center [684, 89] width 854 height 14
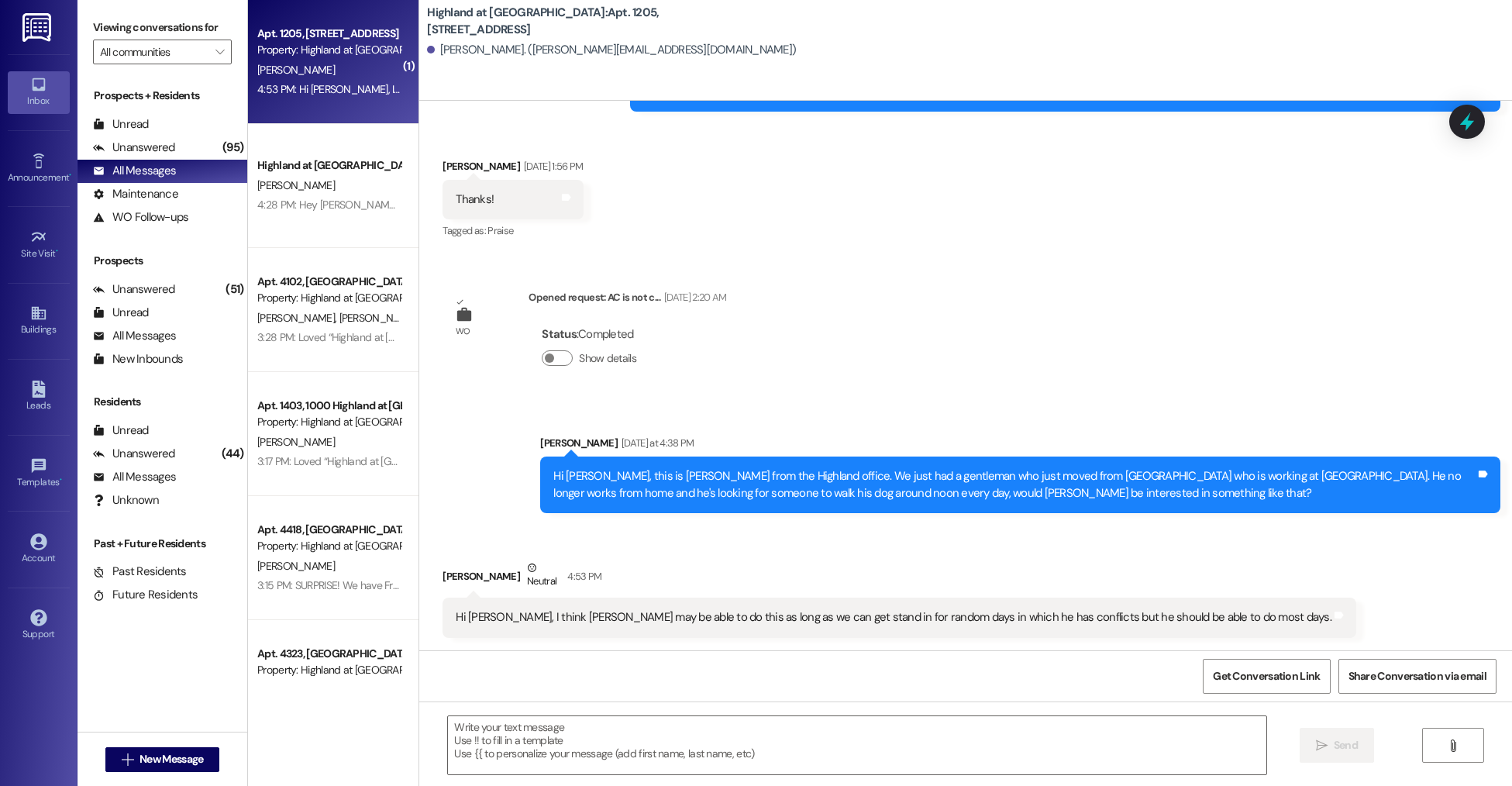
scroll to position [4229, 0]
